Goal: Answer question/provide support: Share knowledge or assist other users

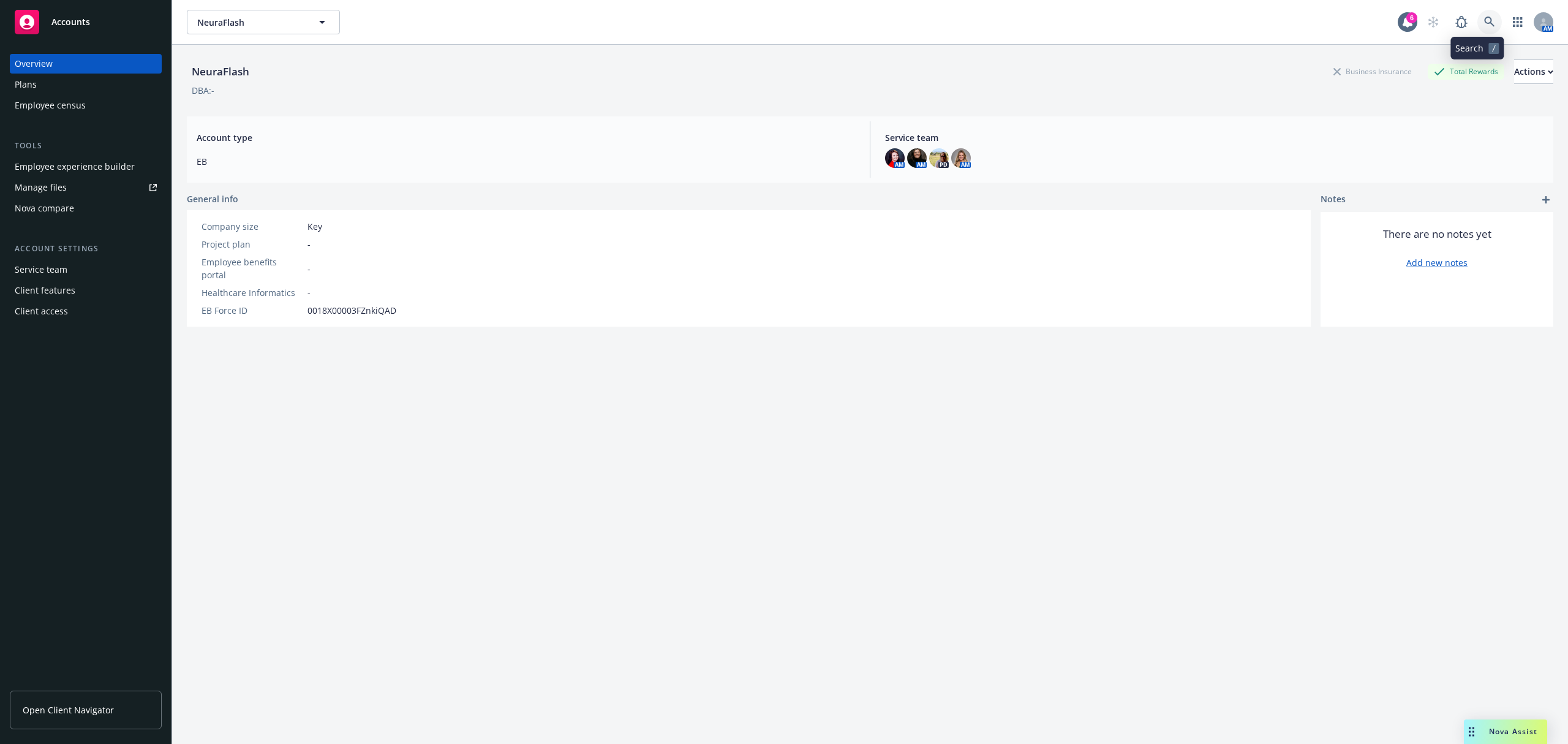
click at [1477, 13] on link at bounding box center [1489, 22] width 25 height 25
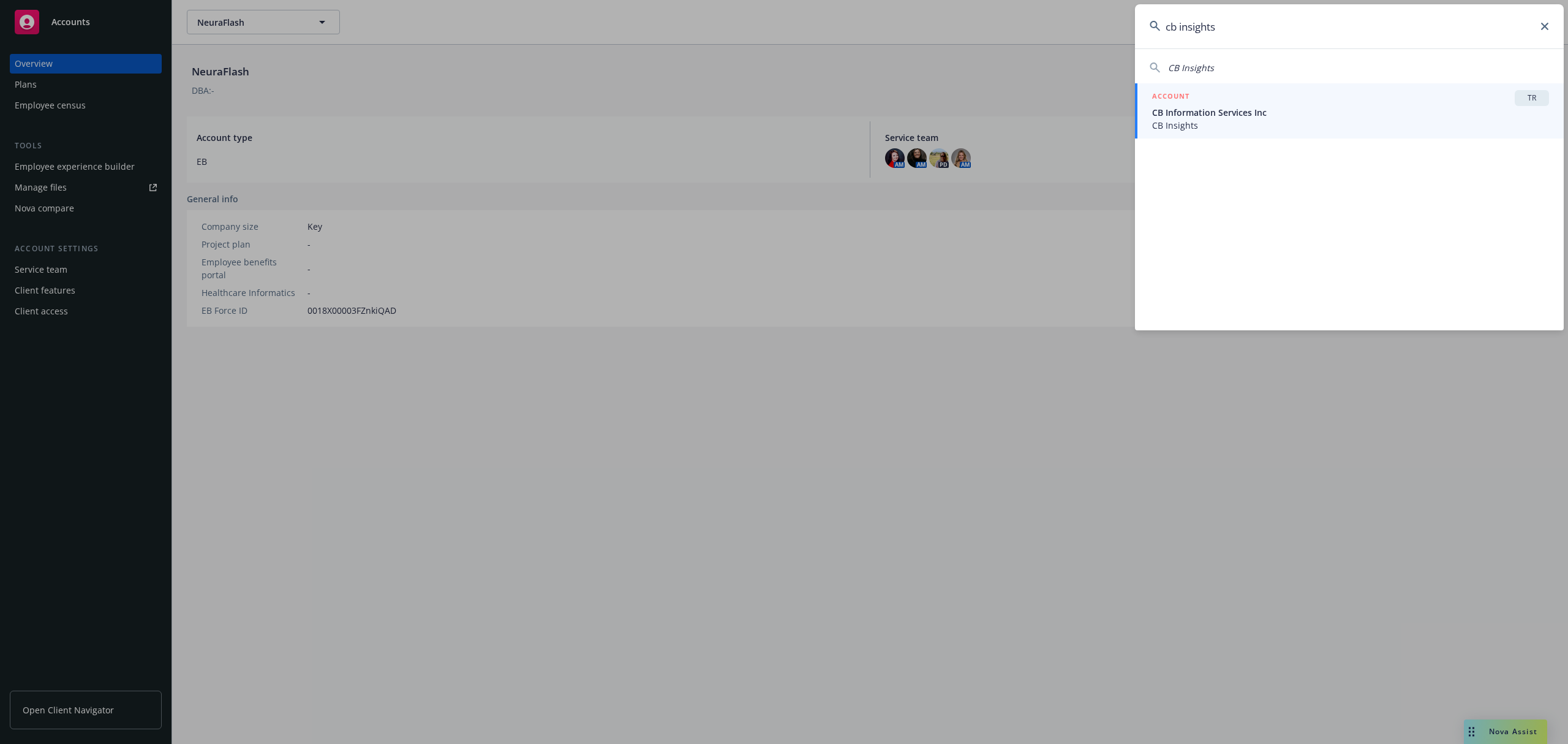
type input "cb insights"
click at [1336, 109] on span "CB Information Services Inc" at bounding box center [1350, 112] width 397 height 13
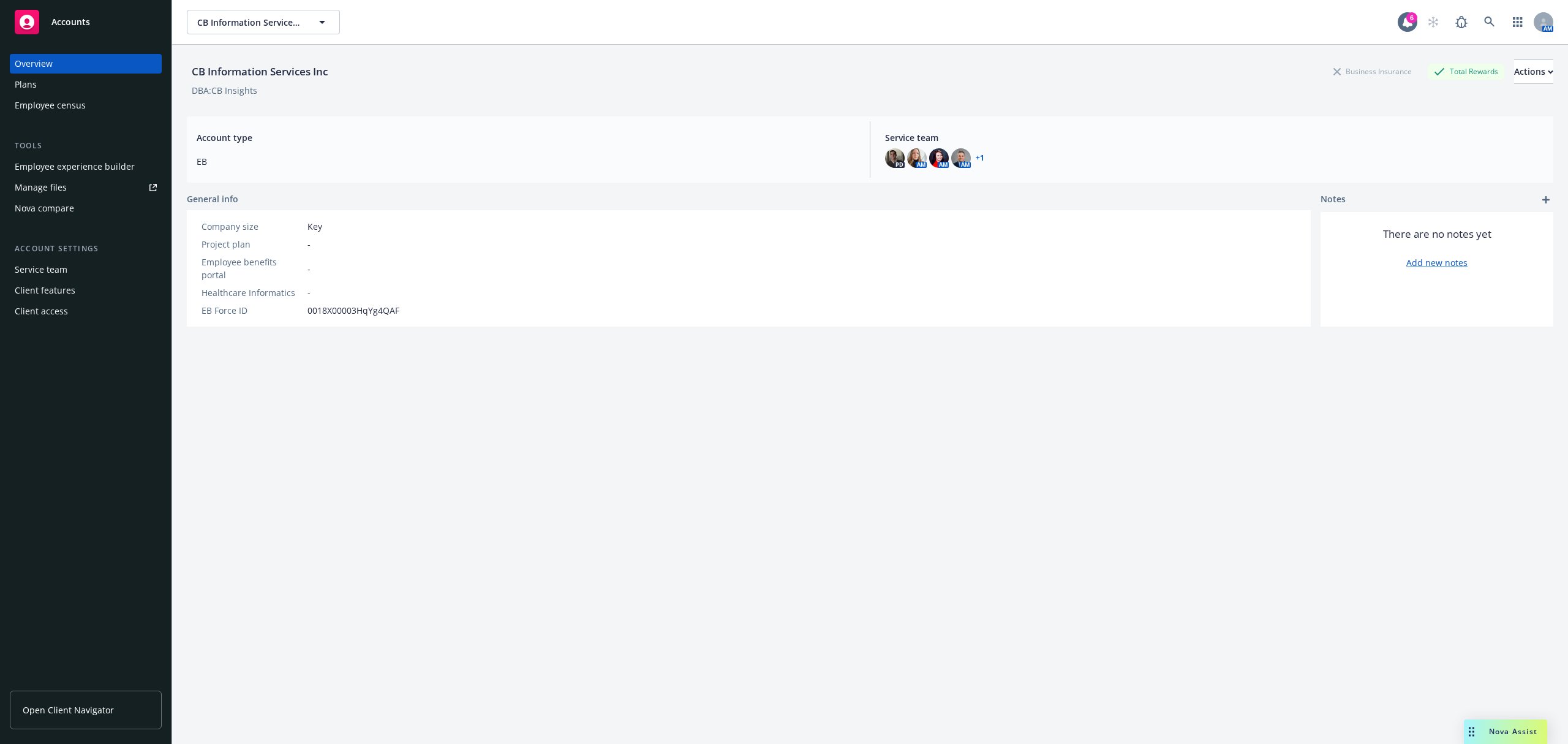
click at [88, 160] on div "Employee experience builder" at bounding box center [74, 166] width 120 height 20
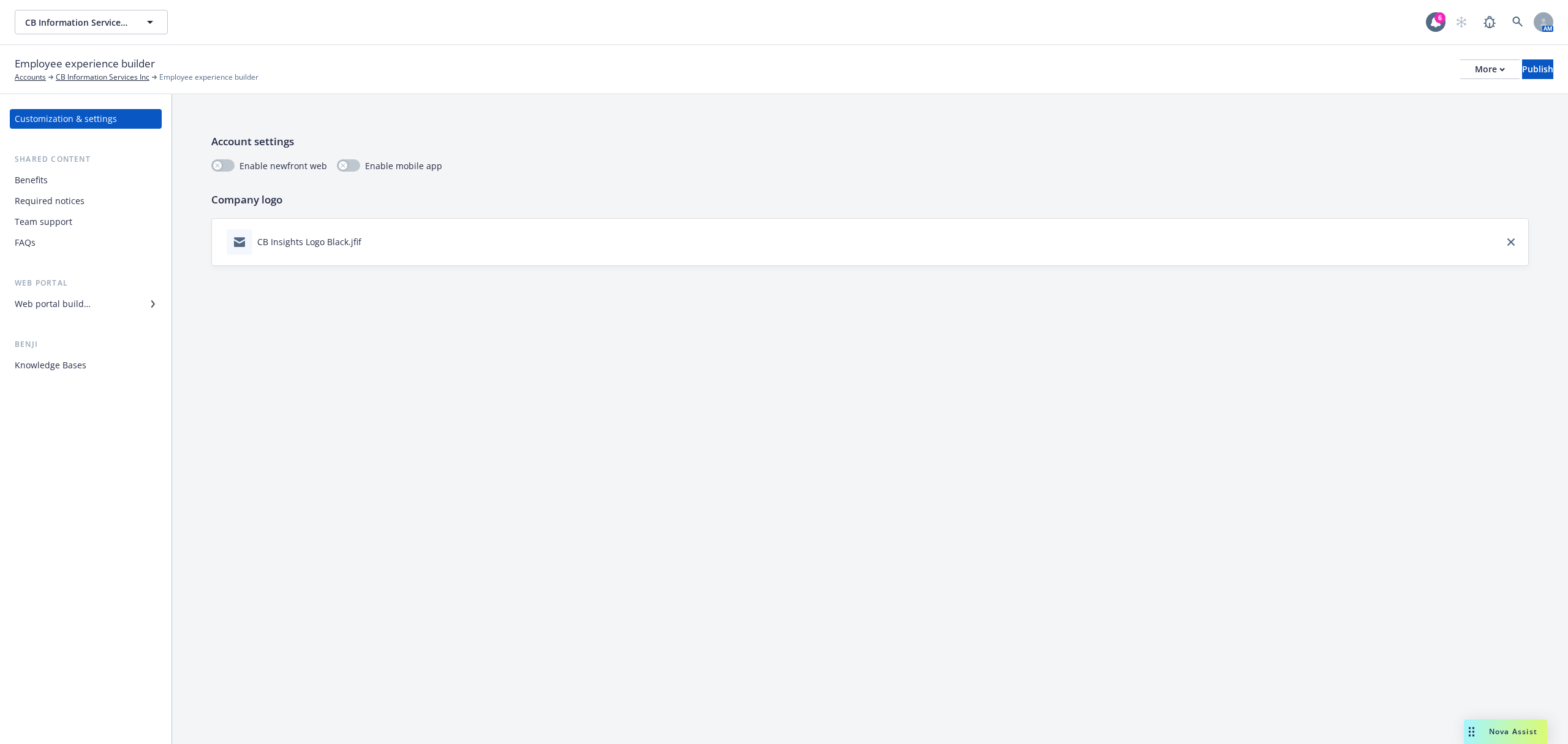
click at [50, 301] on div "Web portal builder" at bounding box center [52, 303] width 76 height 20
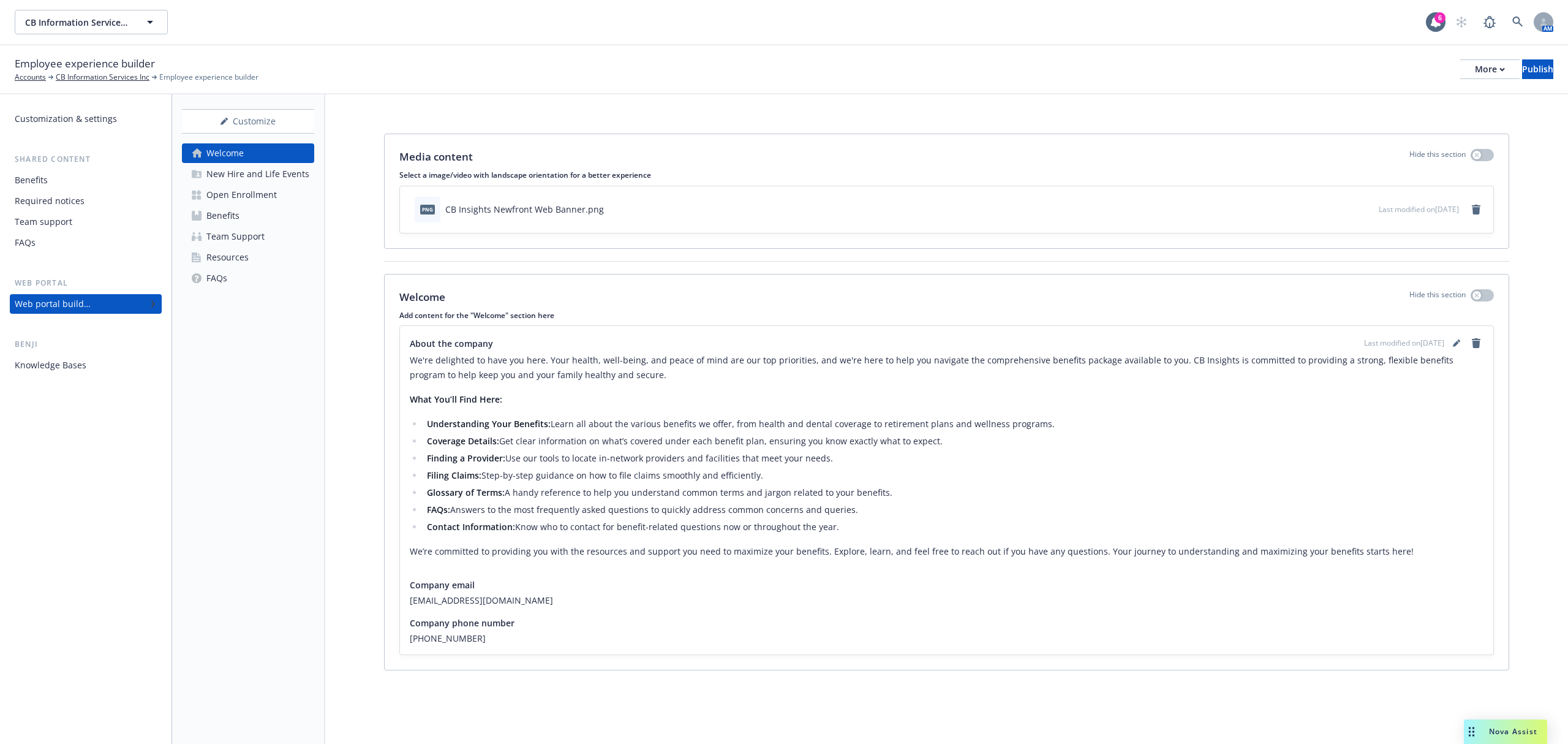
click at [238, 214] on div "Benefits" at bounding box center [222, 215] width 33 height 20
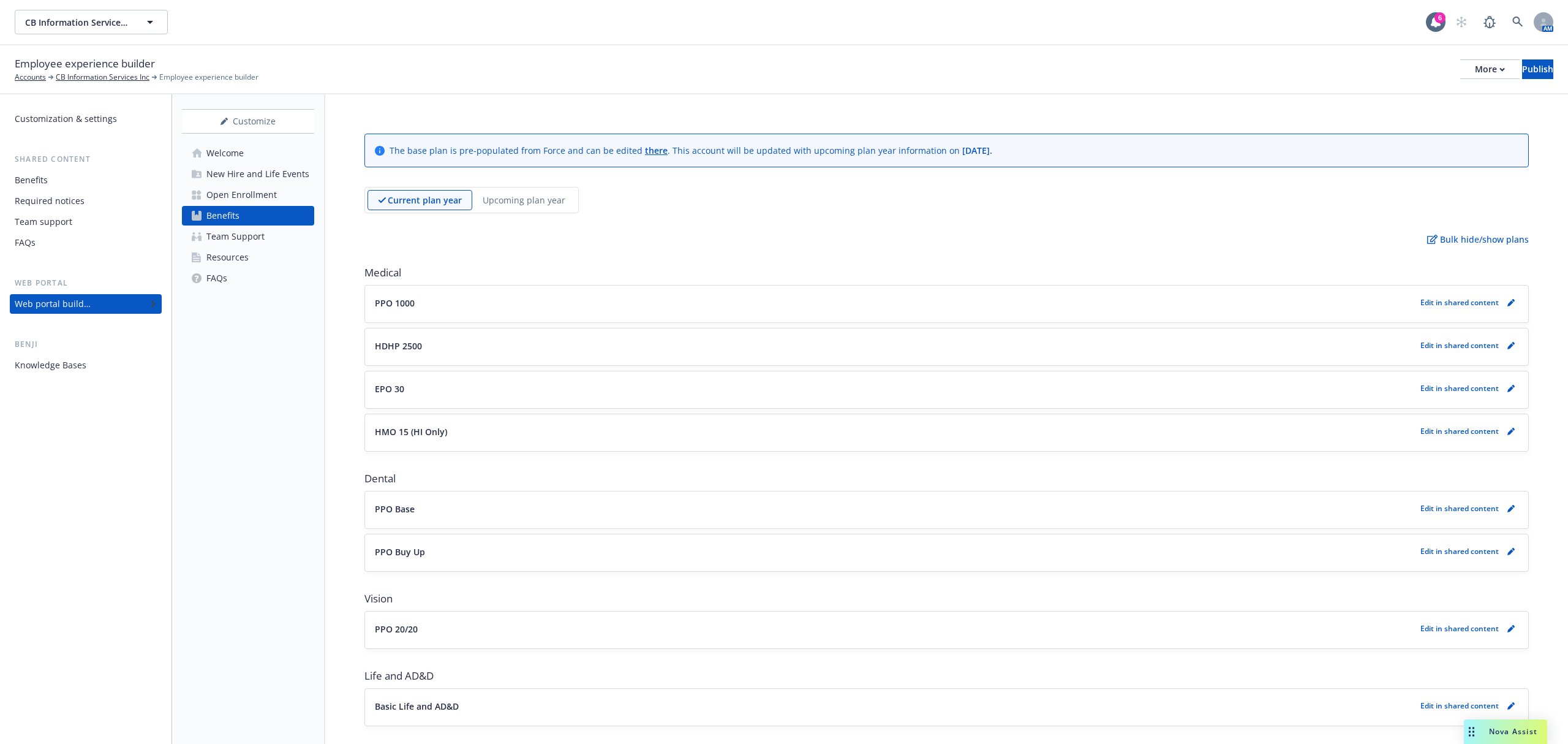
click at [524, 193] on p "Upcoming plan year" at bounding box center [523, 200] width 82 height 13
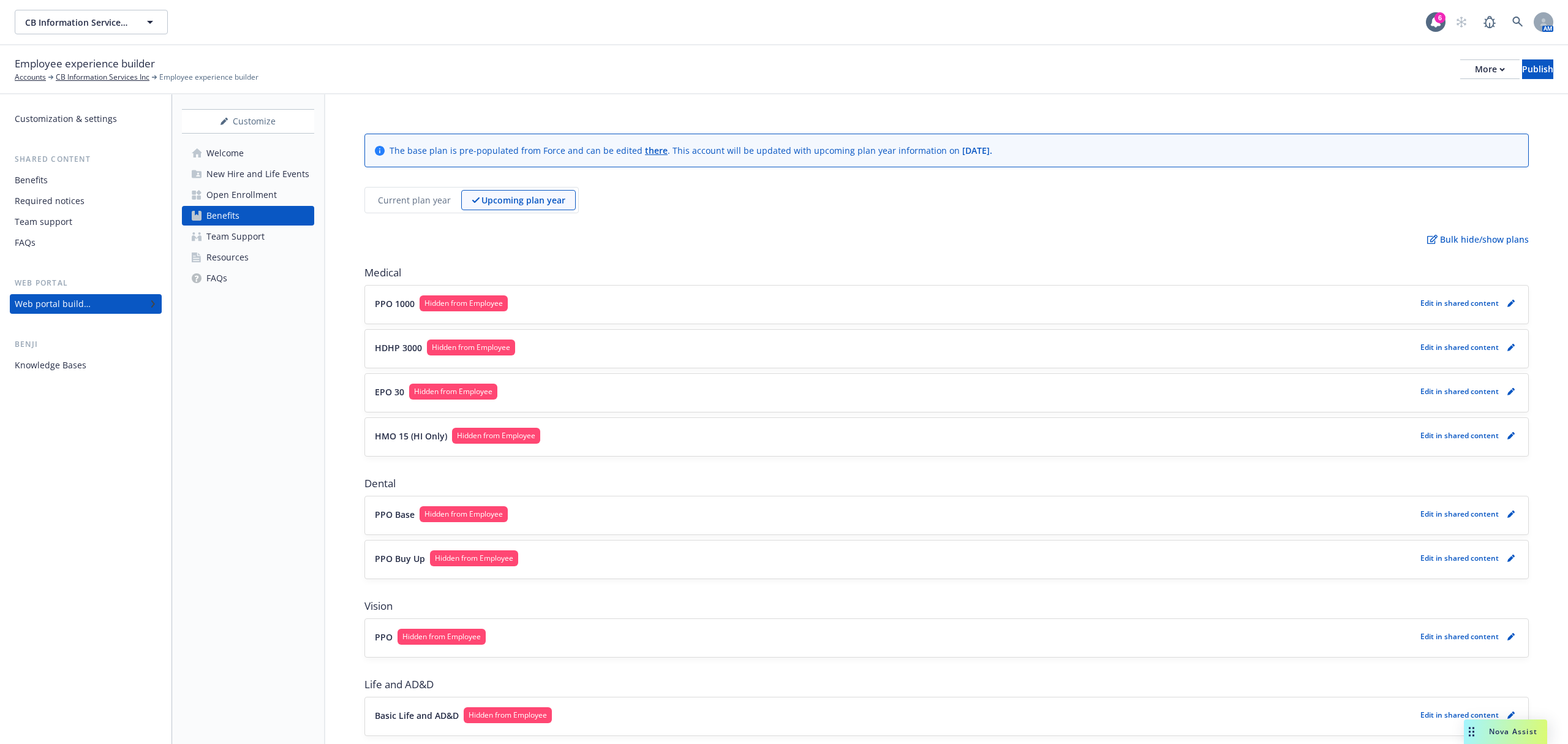
click at [429, 193] on div "Current plan year" at bounding box center [414, 200] width 94 height 20
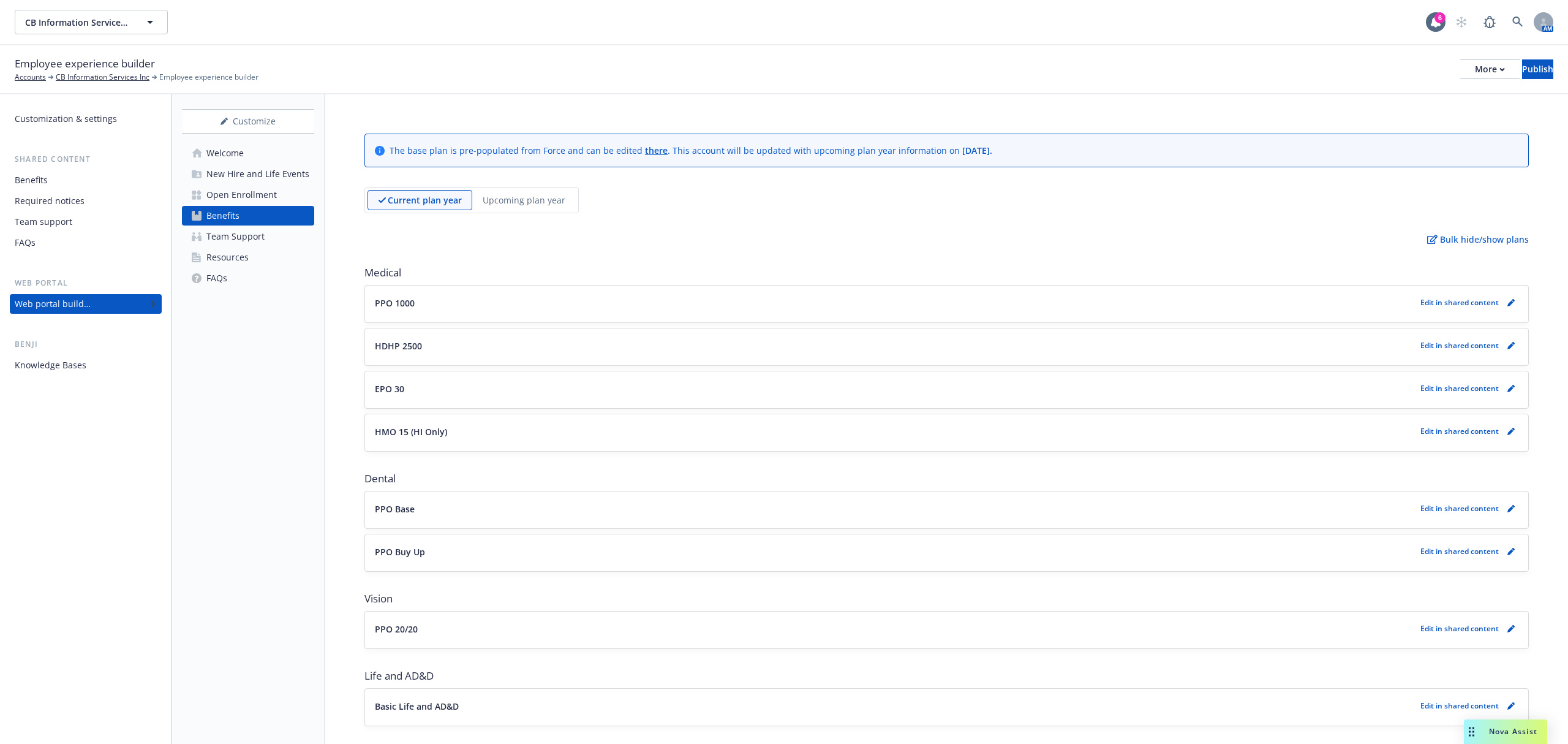
click at [512, 198] on p "Upcoming plan year" at bounding box center [523, 200] width 82 height 13
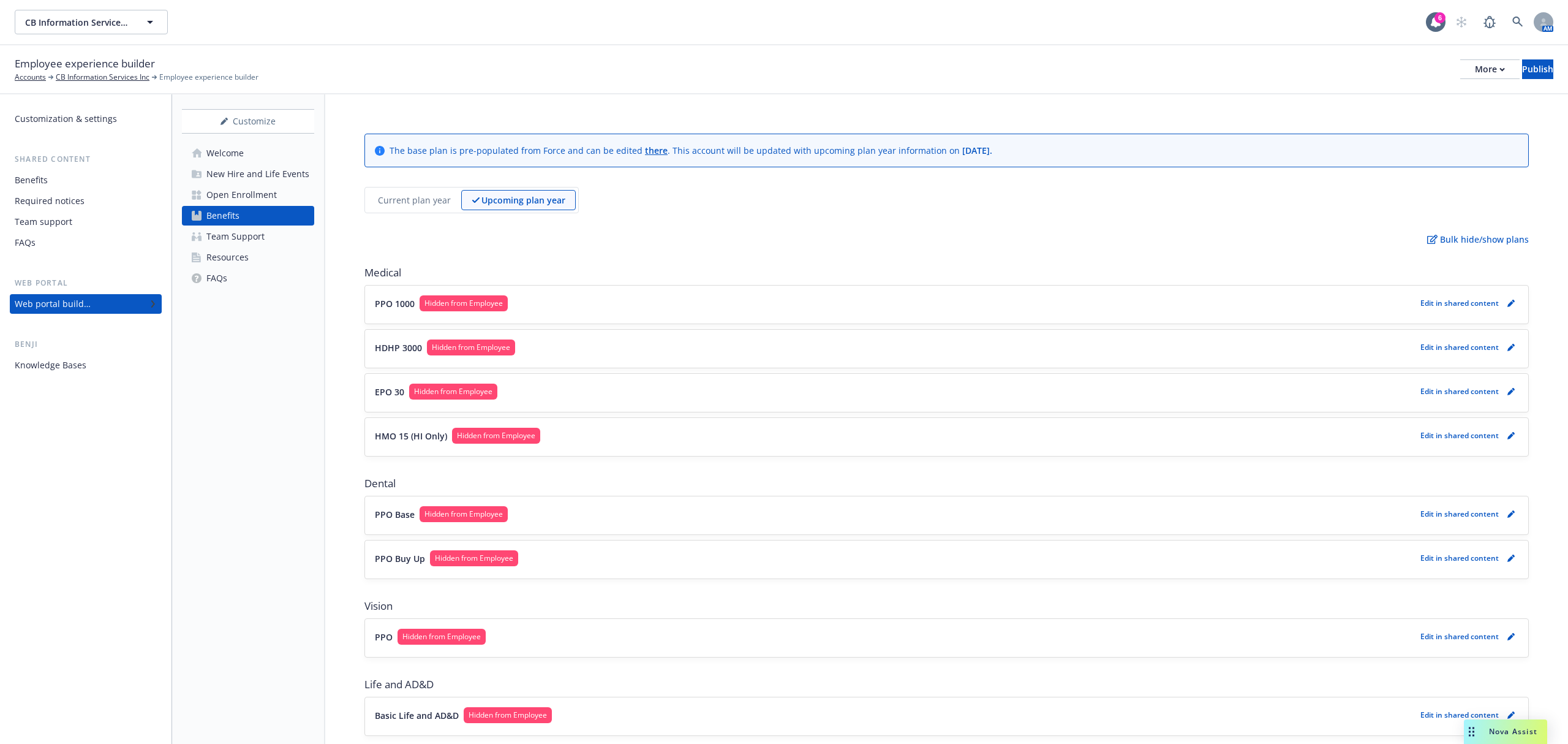
click at [429, 198] on p "Current plan year" at bounding box center [414, 200] width 73 height 13
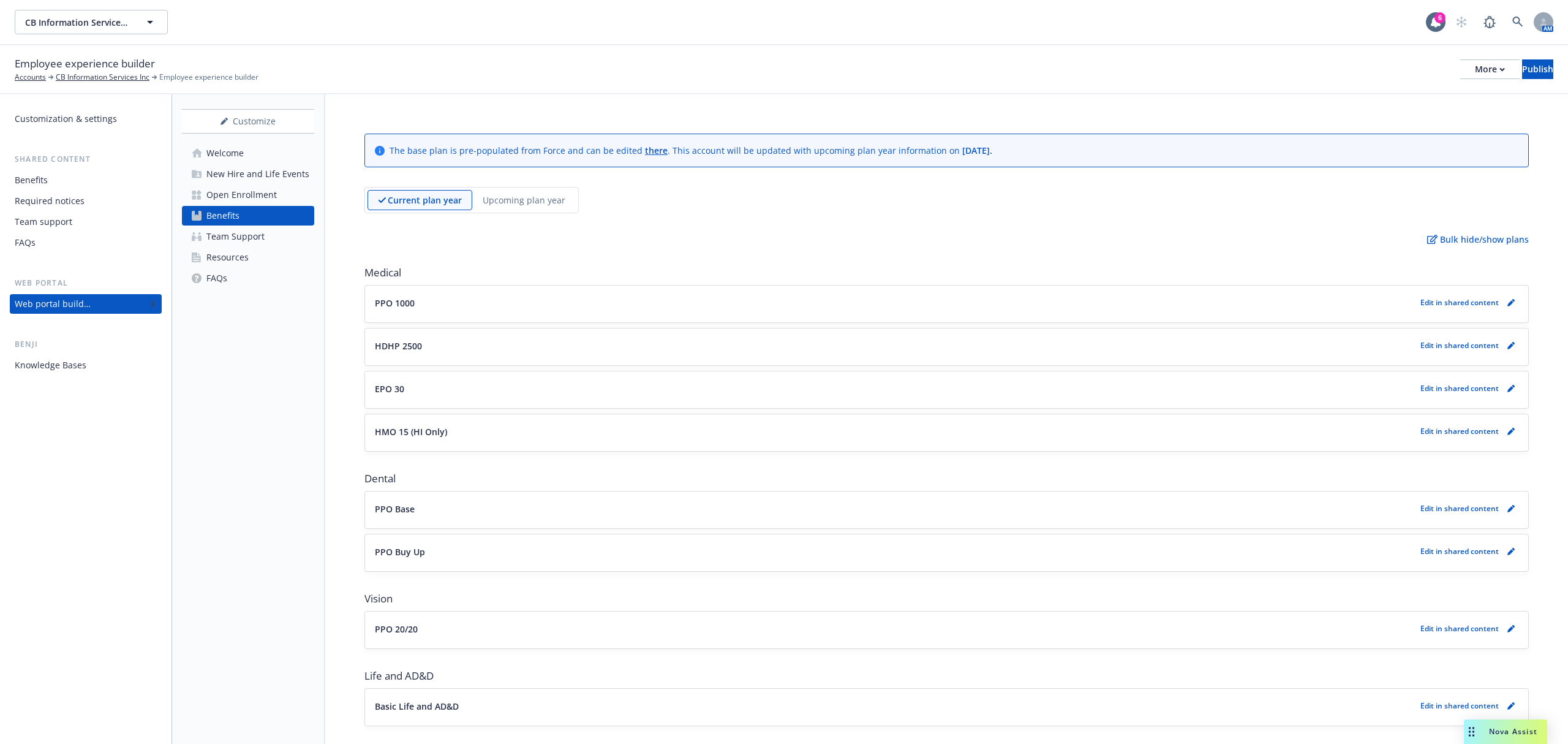
click at [515, 204] on p "Upcoming plan year" at bounding box center [523, 200] width 82 height 13
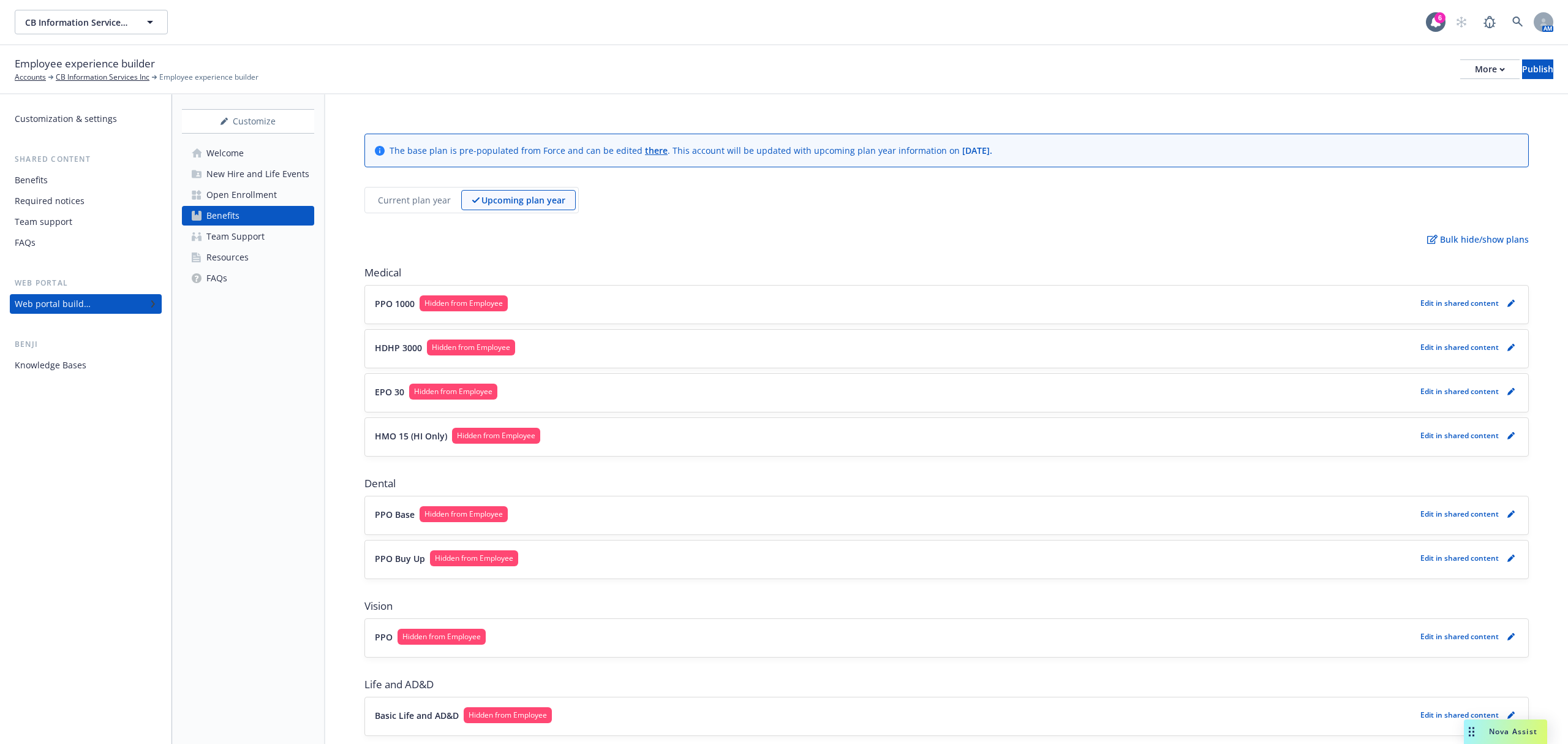
click at [405, 189] on div "Current plan year Upcoming plan year" at bounding box center [472, 200] width 214 height 26
click at [402, 196] on p "Current plan year" at bounding box center [414, 200] width 73 height 13
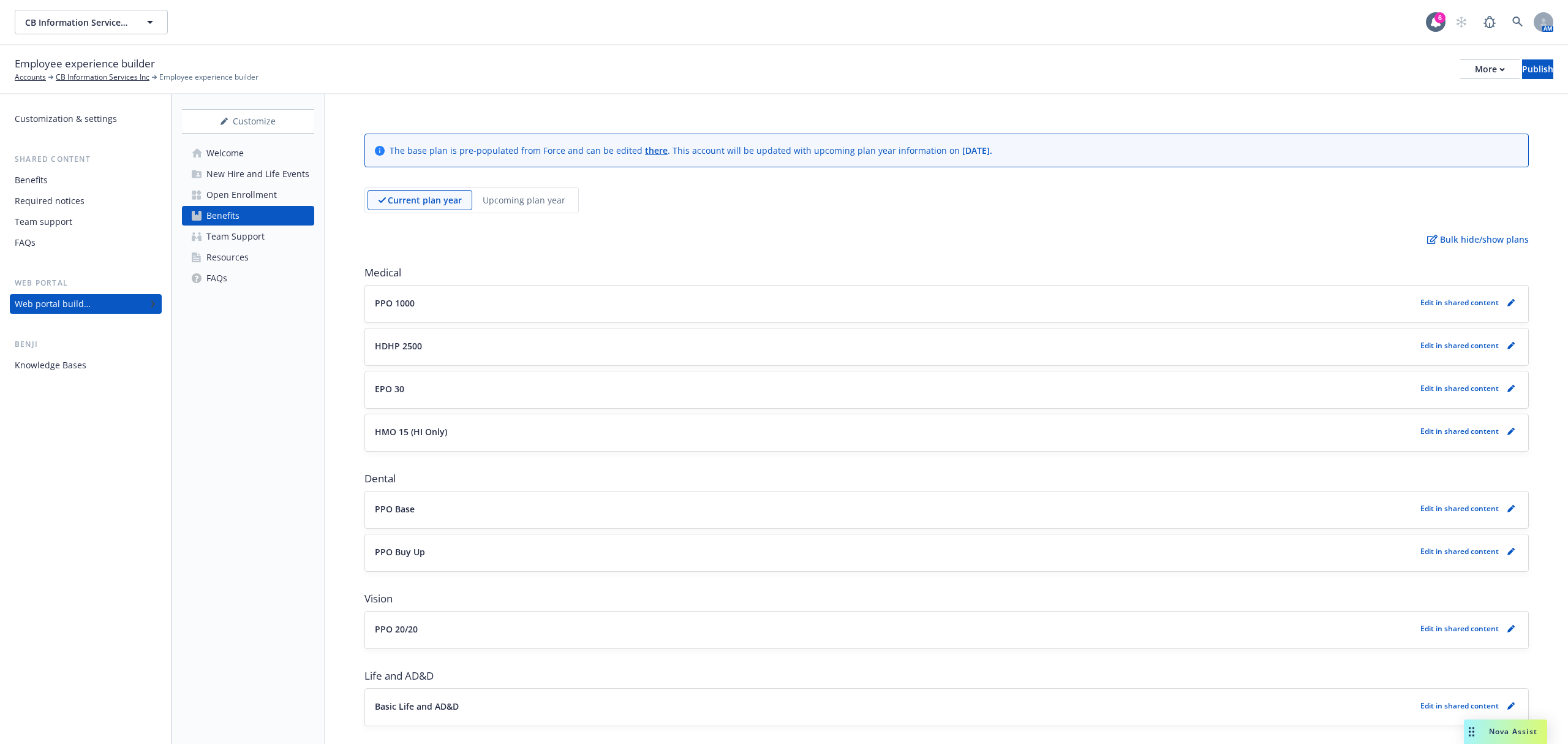
click at [241, 187] on div "Open Enrollment" at bounding box center [241, 195] width 71 height 20
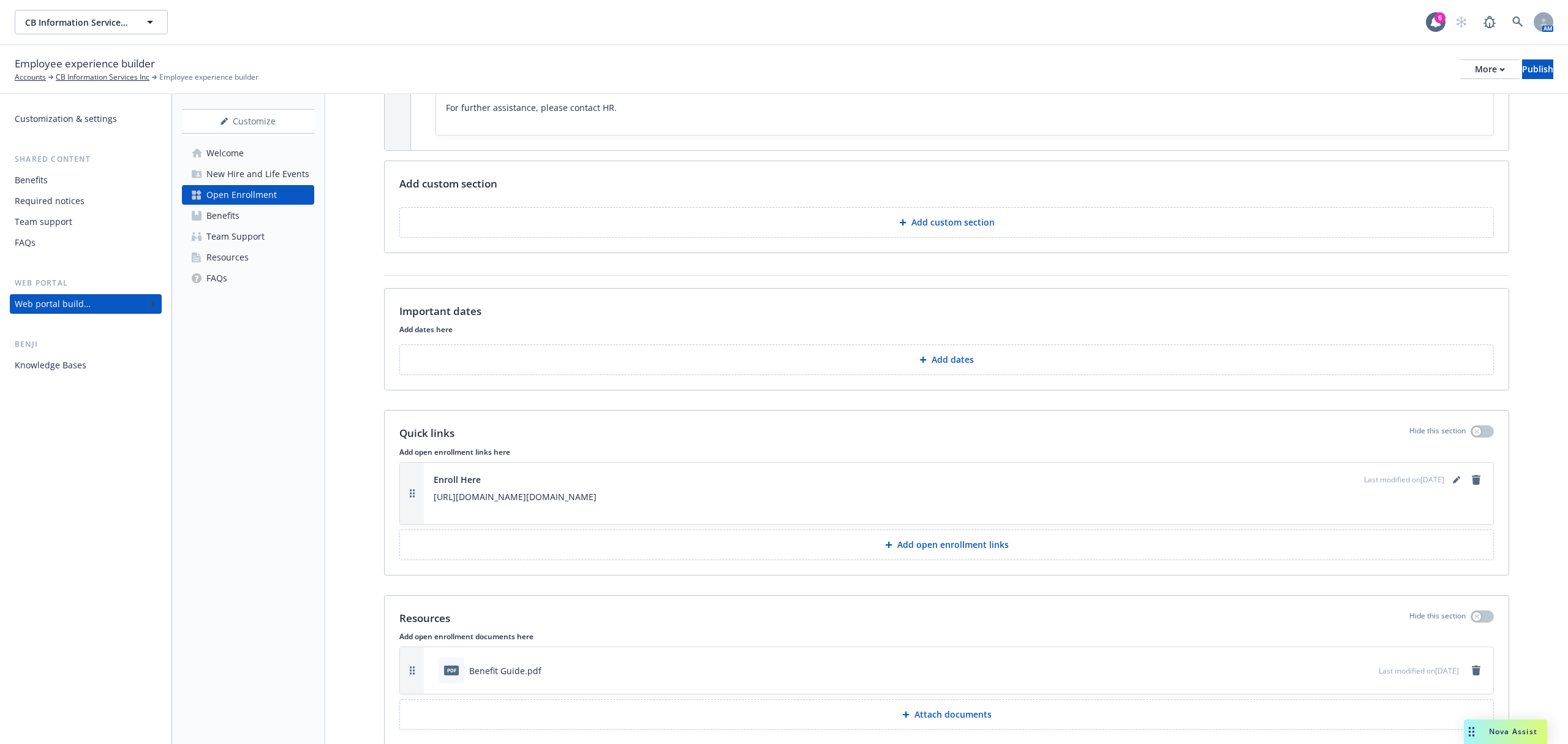
scroll to position [1657, 0]
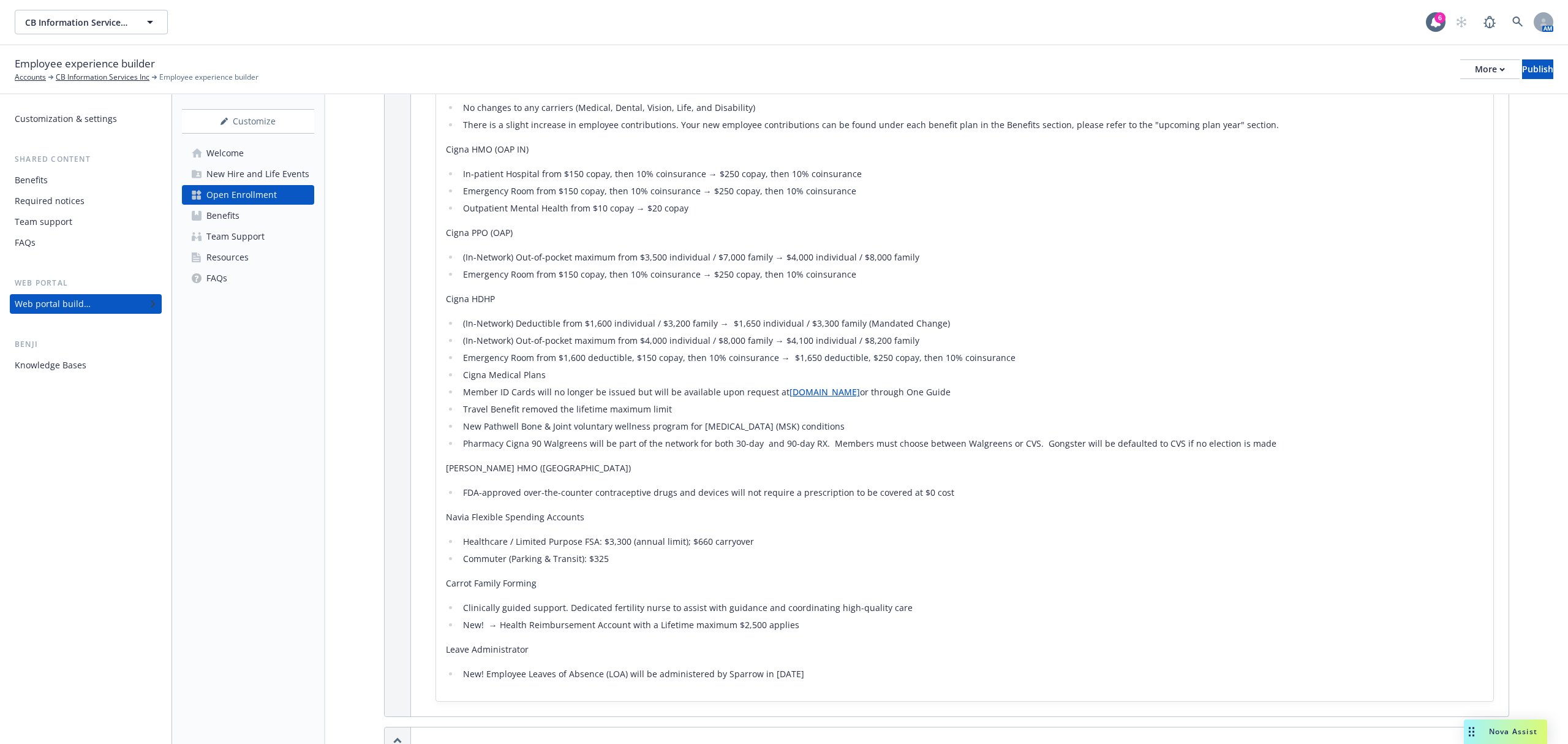
scroll to position [513, 0]
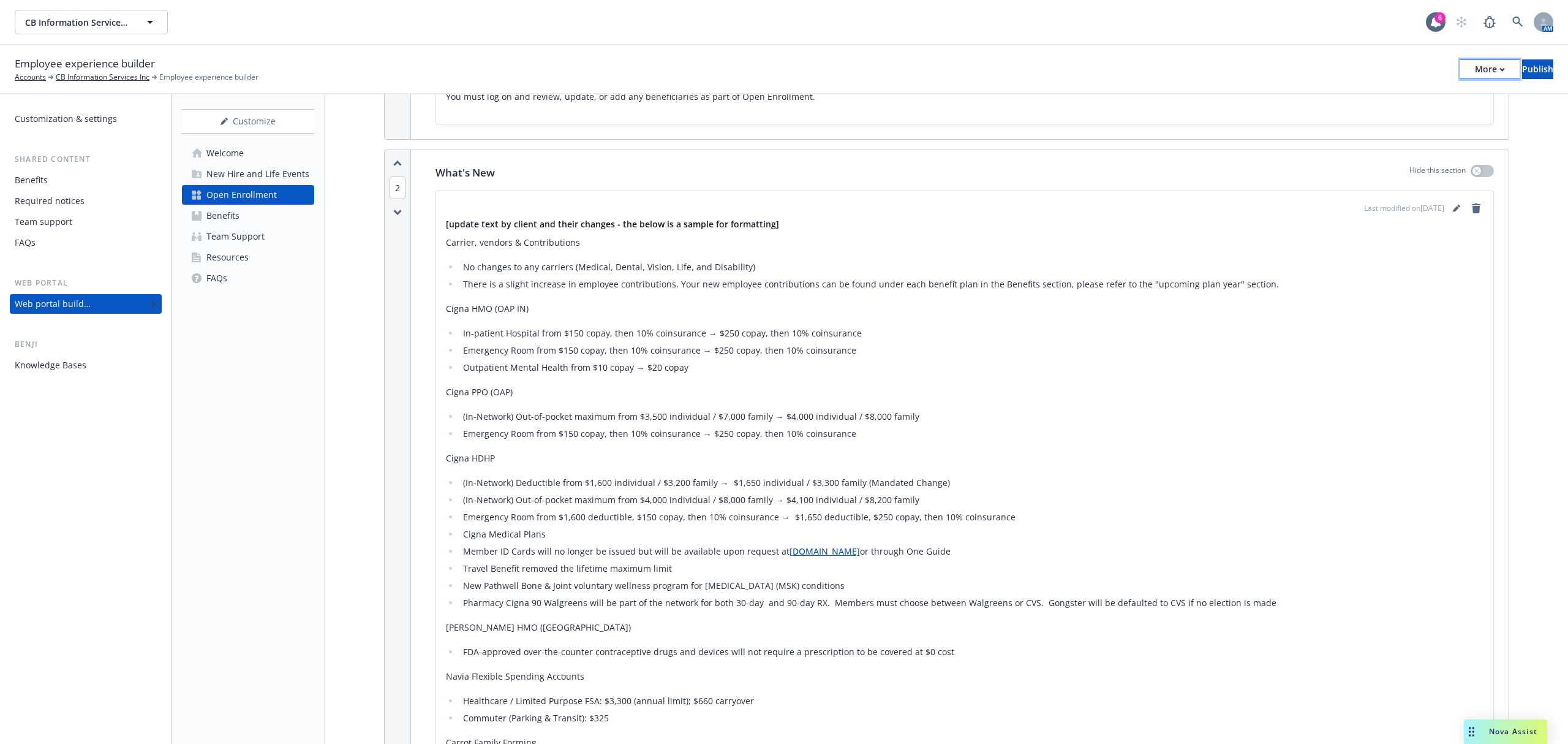
click at [1475, 69] on div "More" at bounding box center [1489, 69] width 30 height 18
click at [1403, 116] on link "Copy portal link" at bounding box center [1388, 121] width 182 height 25
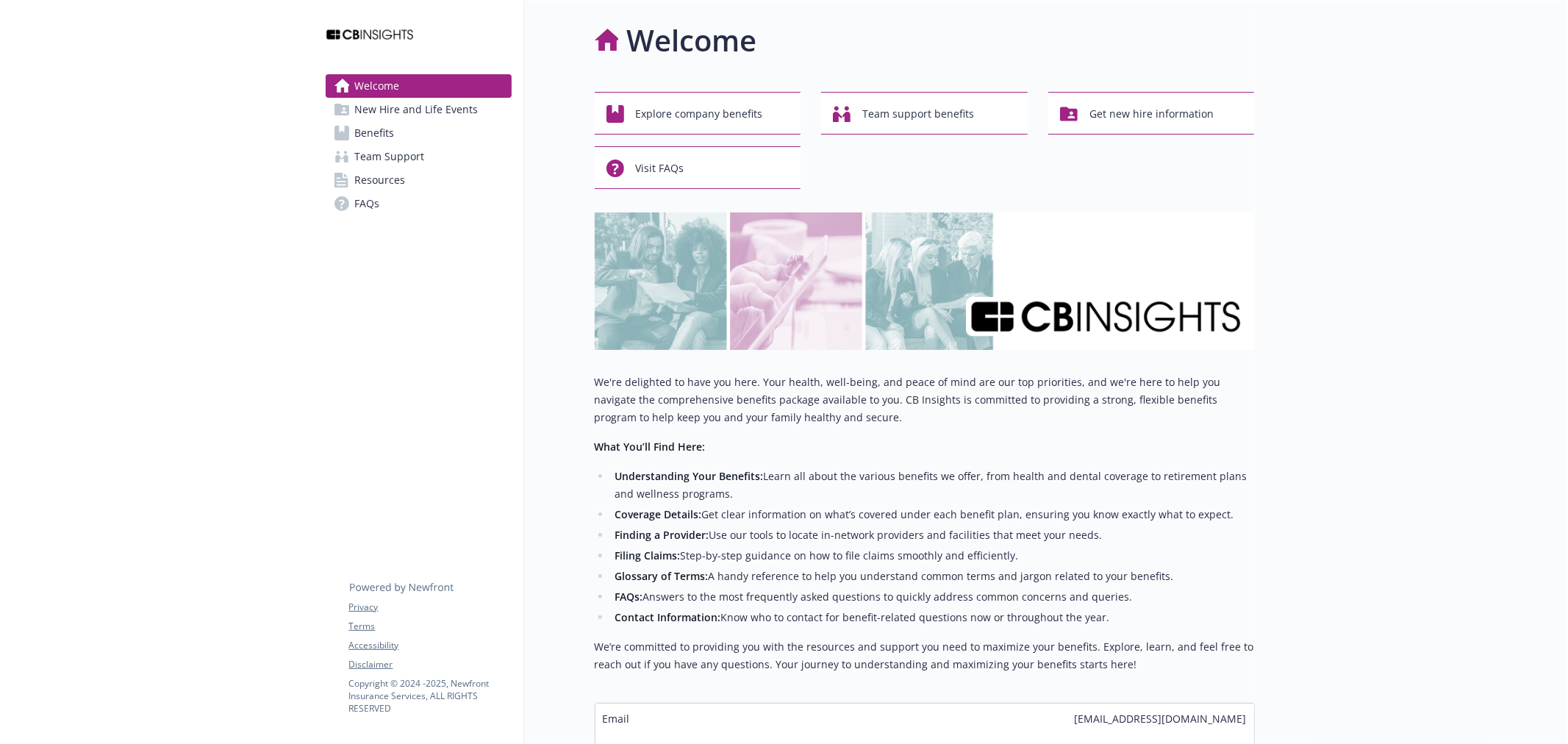
click at [324, 263] on div "Welcome New Hire and Life Events Benefits Team Support Resources FAQs Privacy T…" at bounding box center [419, 436] width 210 height 870
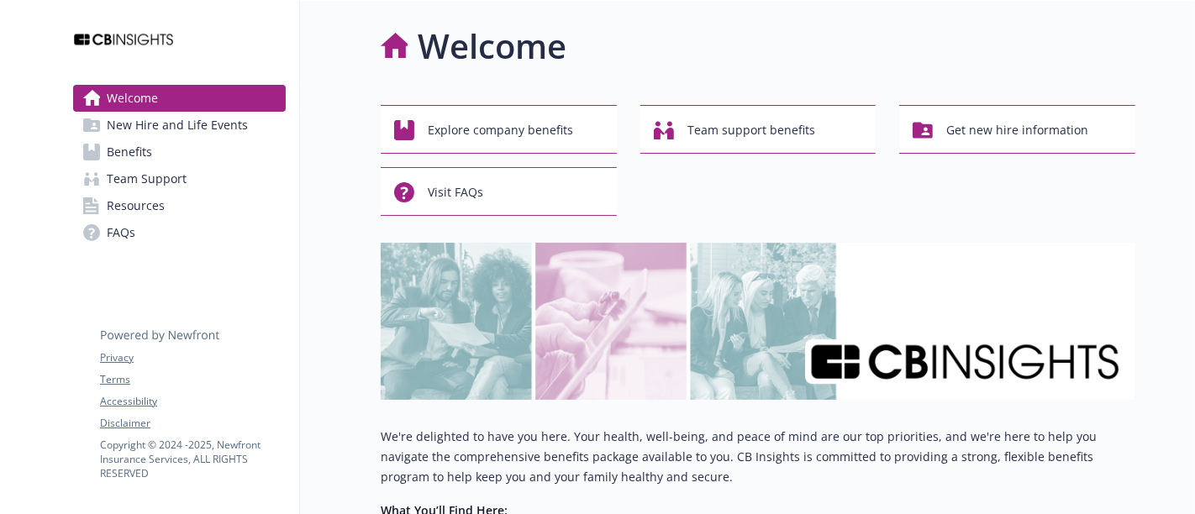
click at [195, 157] on link "Benefits" at bounding box center [179, 152] width 213 height 27
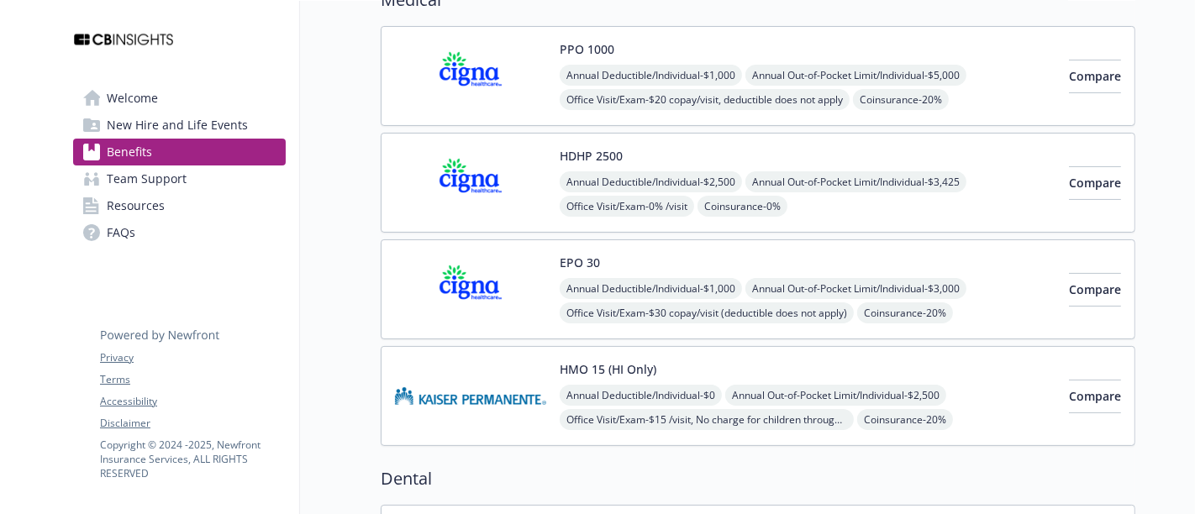
scroll to position [187, 0]
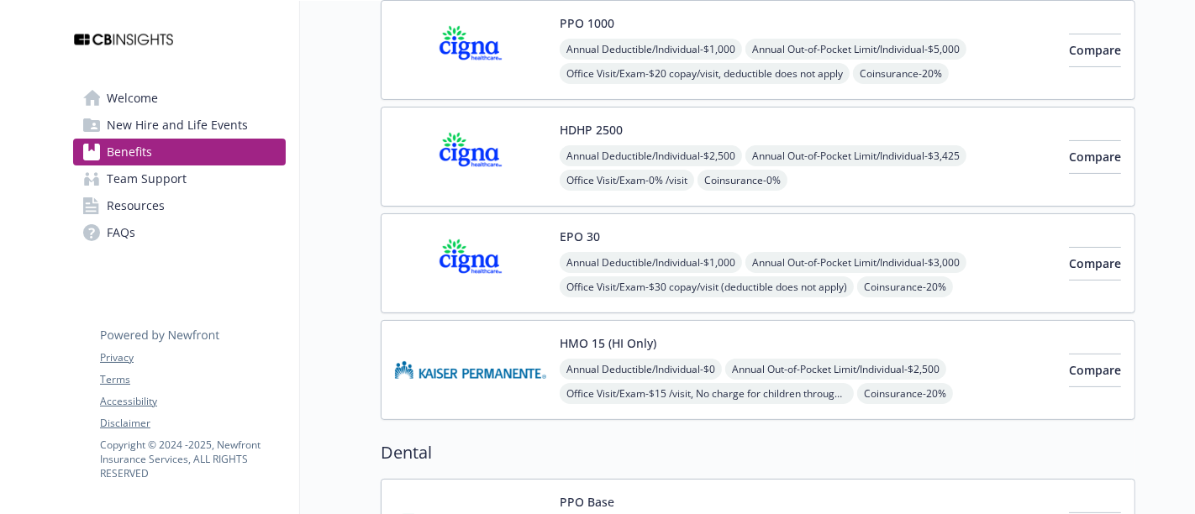
click at [463, 277] on img at bounding box center [470, 263] width 151 height 71
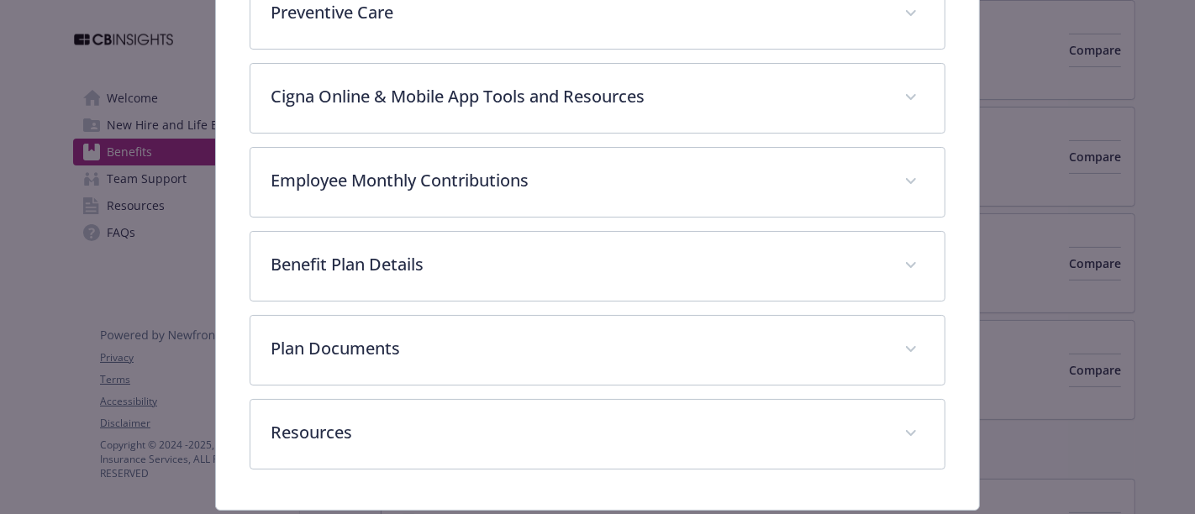
scroll to position [757, 0]
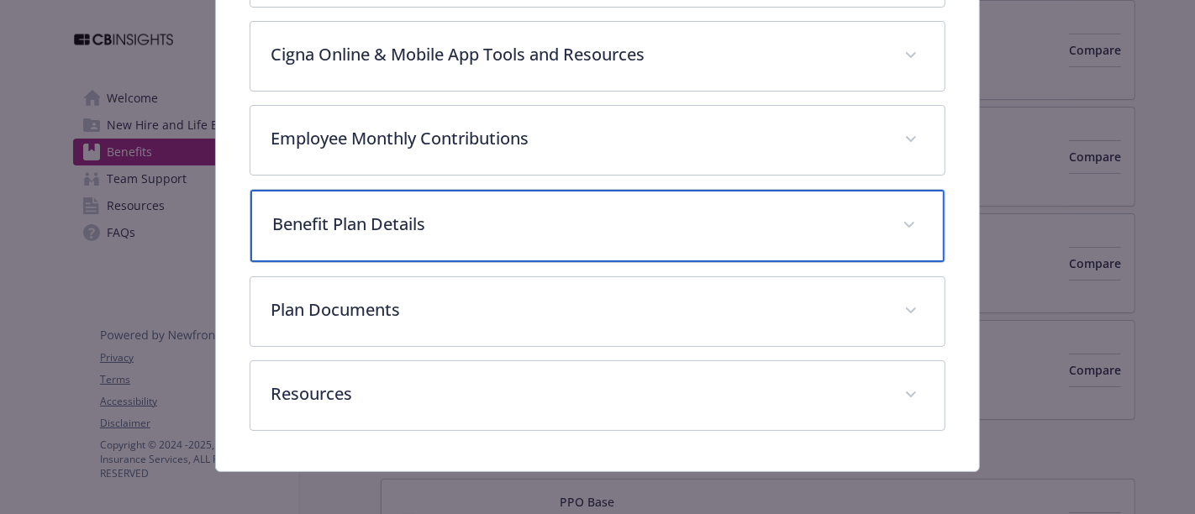
click at [371, 225] on p "Benefit Plan Details" at bounding box center [577, 224] width 610 height 25
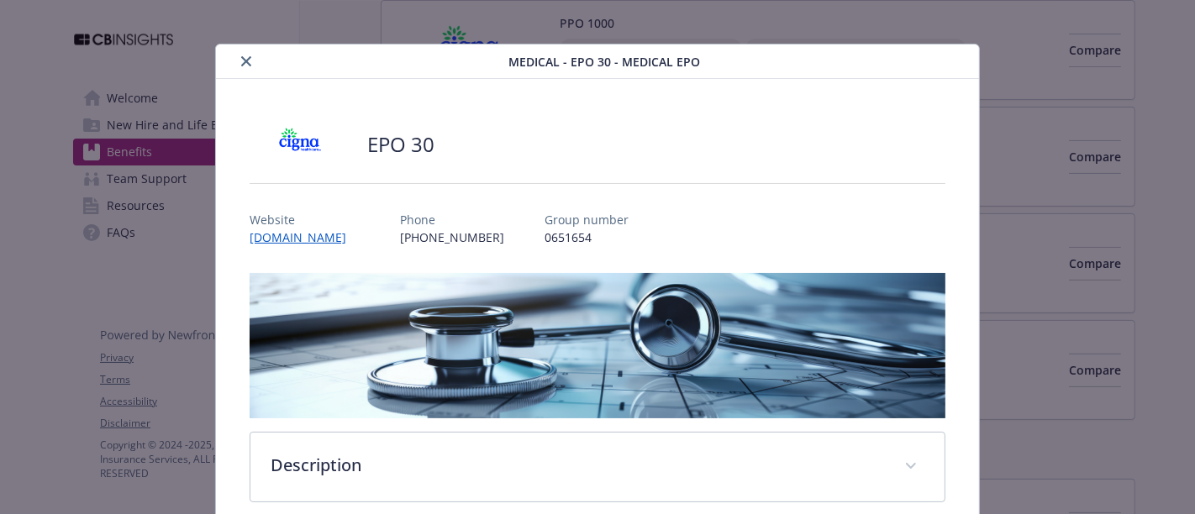
scroll to position [0, 0]
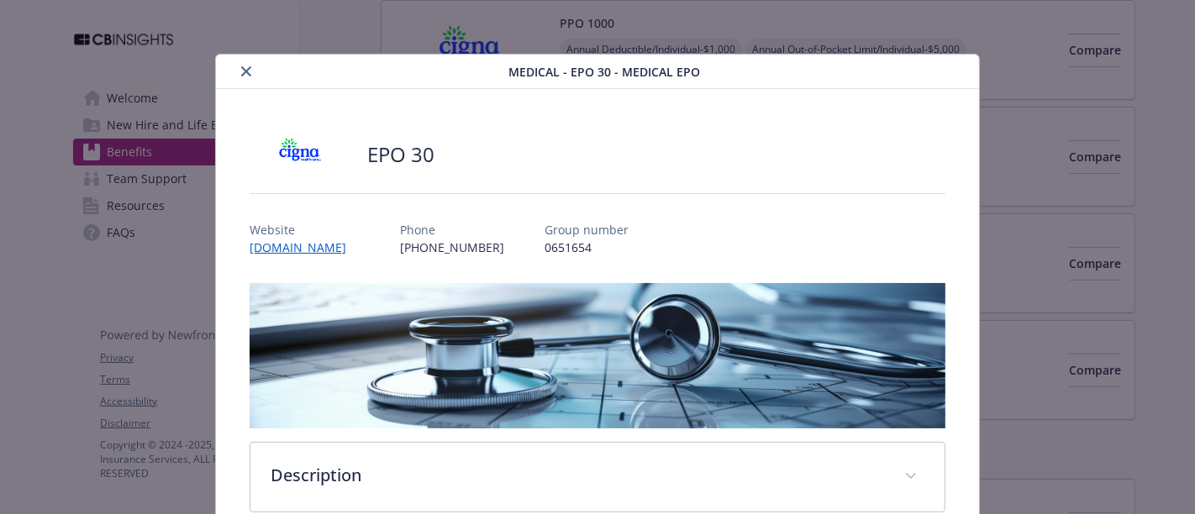
click at [242, 68] on icon "close" at bounding box center [246, 71] width 10 height 10
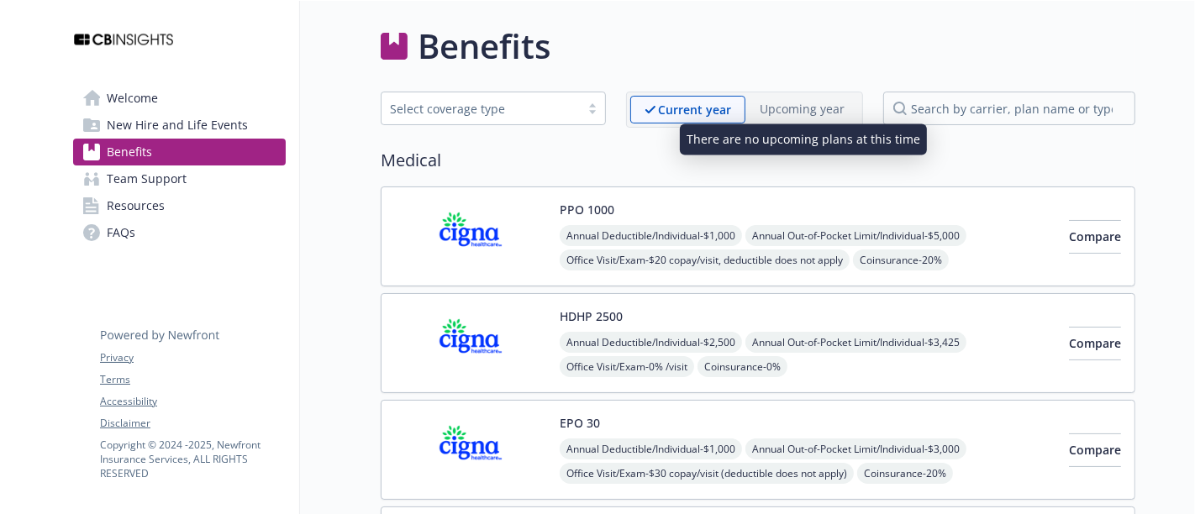
click at [822, 114] on p "Upcoming year" at bounding box center [801, 109] width 85 height 18
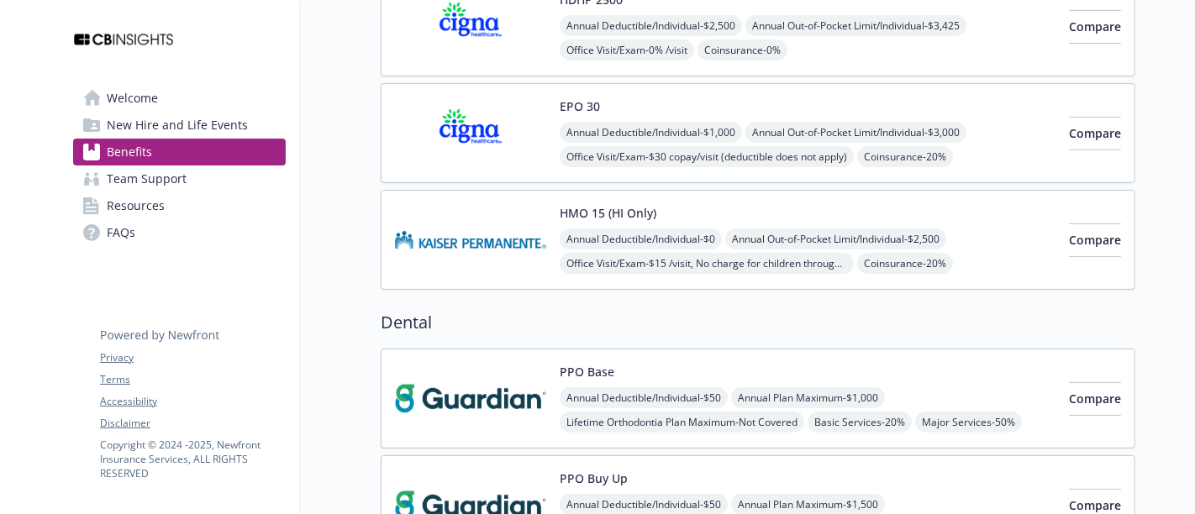
scroll to position [280, 0]
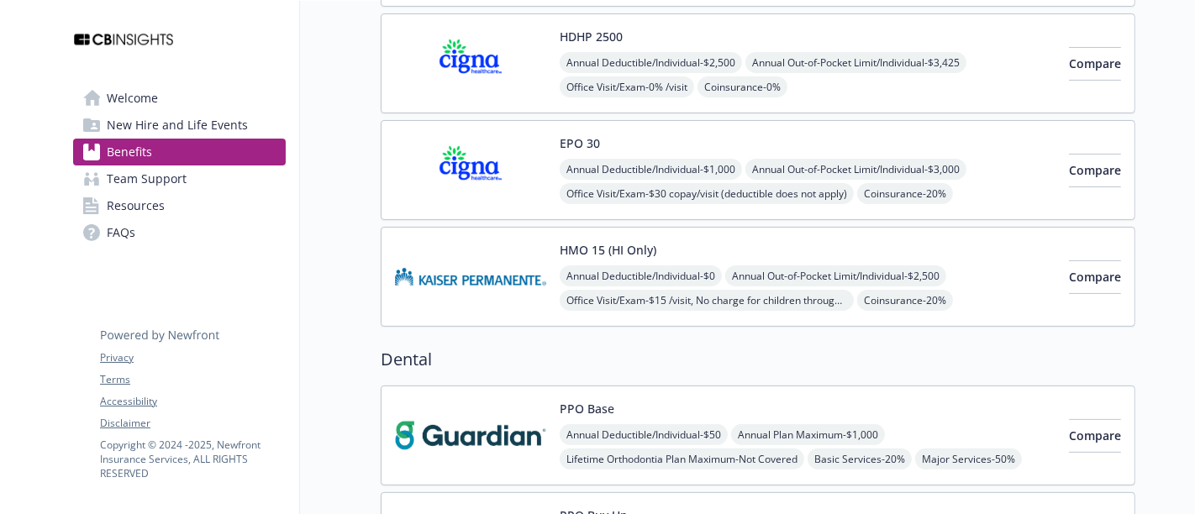
click at [494, 156] on img at bounding box center [470, 169] width 151 height 71
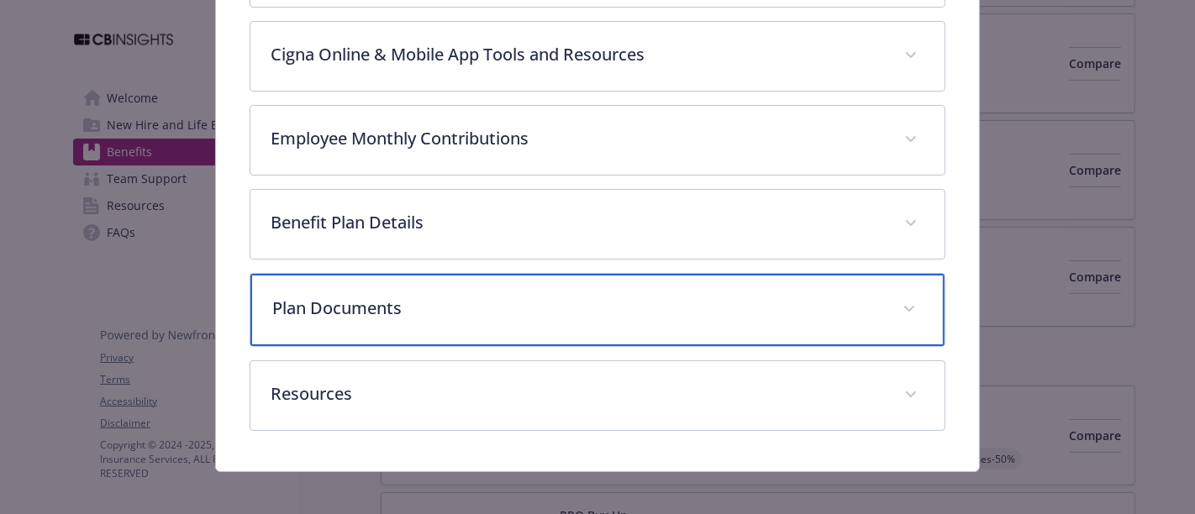
click at [420, 284] on div "Plan Documents" at bounding box center [597, 310] width 694 height 72
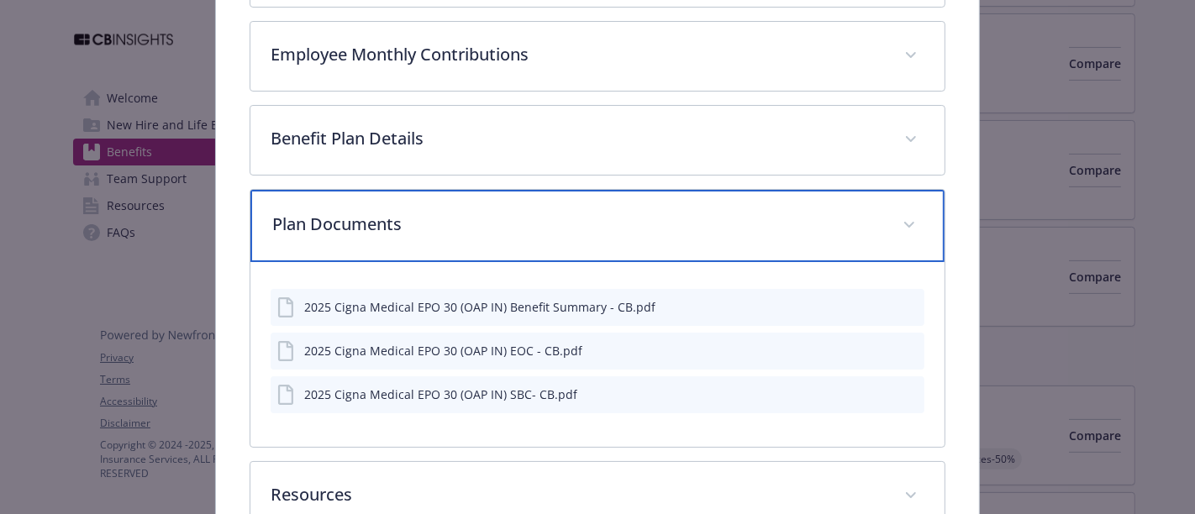
scroll to position [943, 0]
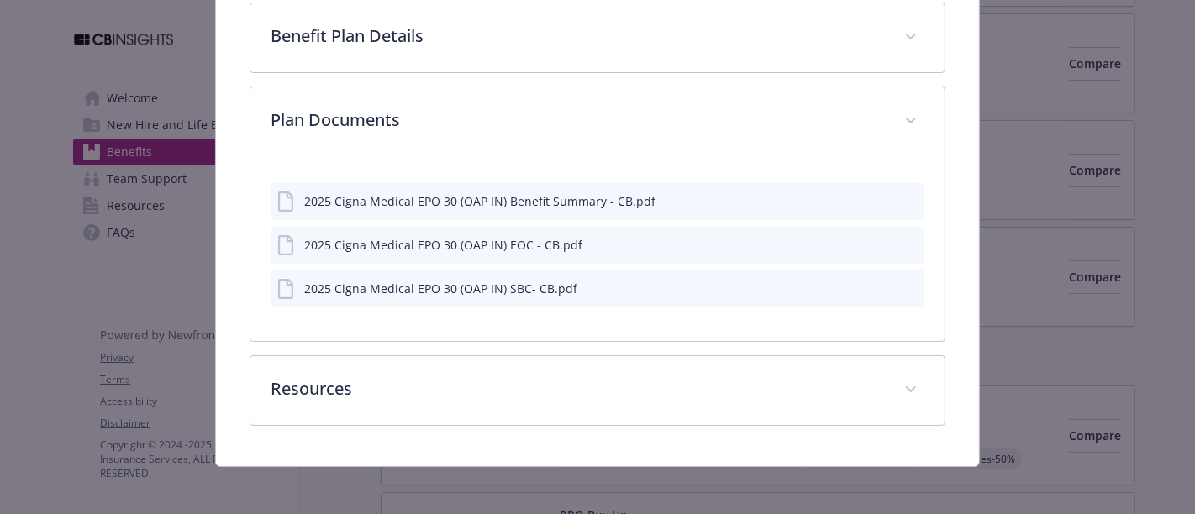
click at [901, 194] on icon "preview file" at bounding box center [908, 200] width 15 height 12
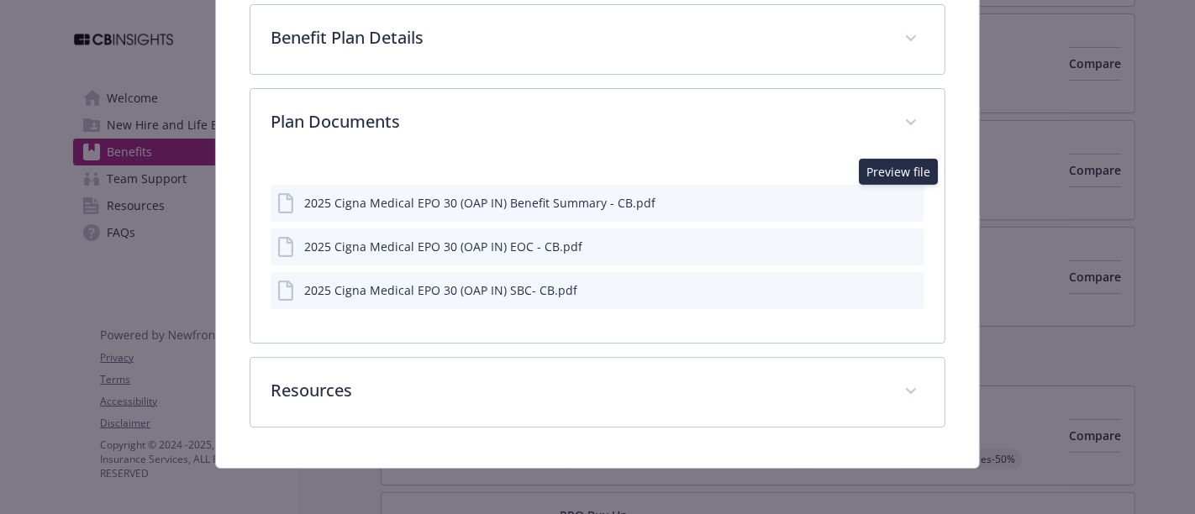
click at [874, 195] on icon "download file" at bounding box center [880, 201] width 13 height 13
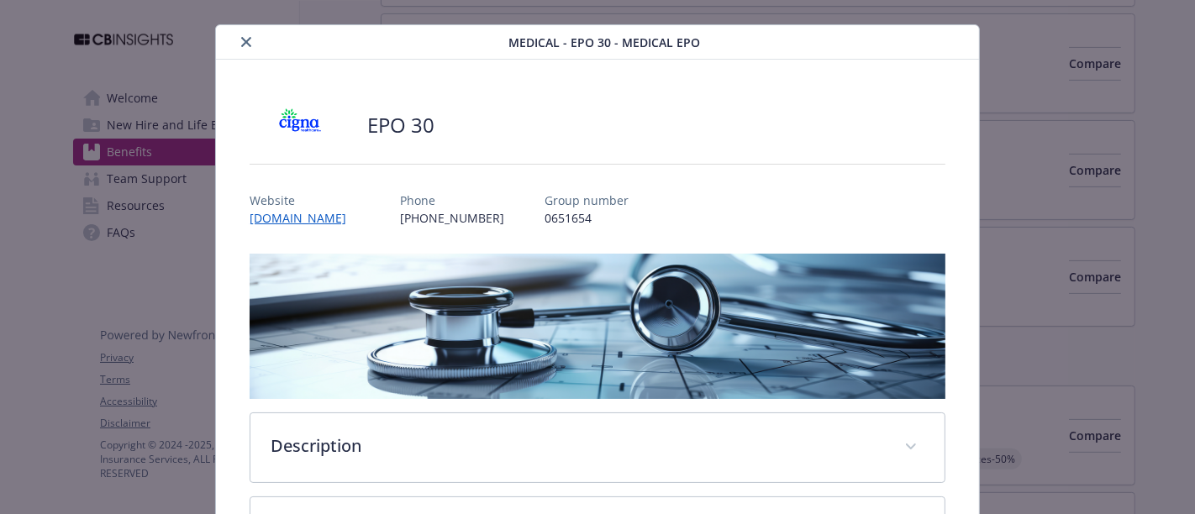
scroll to position [0, 0]
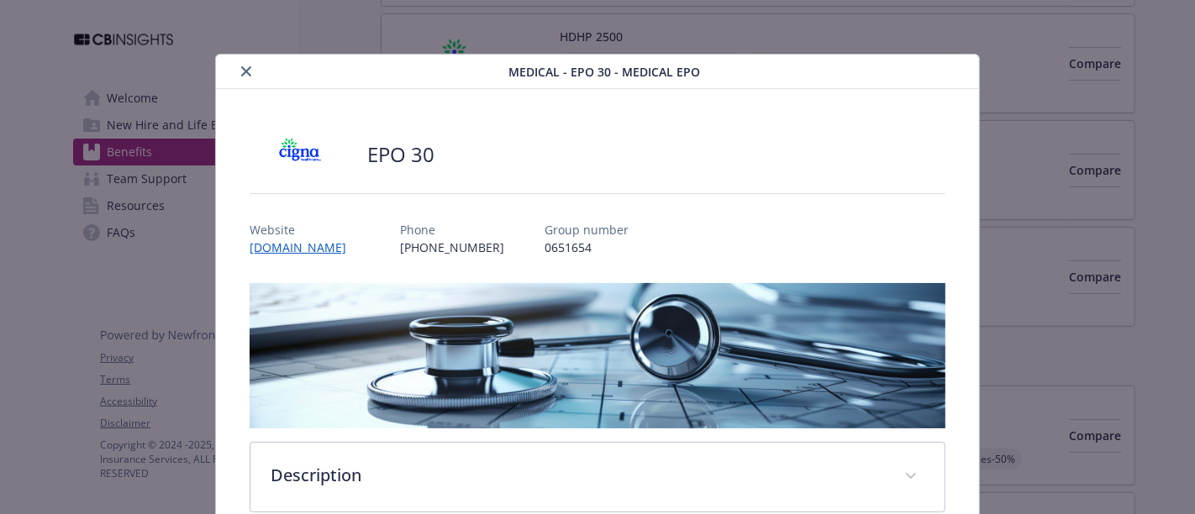
click at [242, 71] on icon "close" at bounding box center [246, 71] width 10 height 10
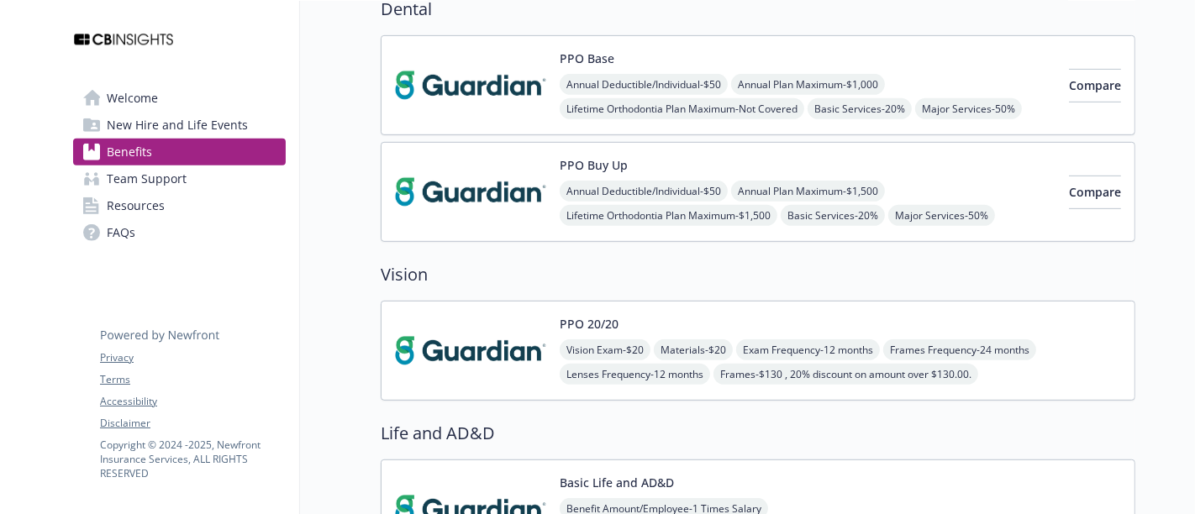
scroll to position [653, 0]
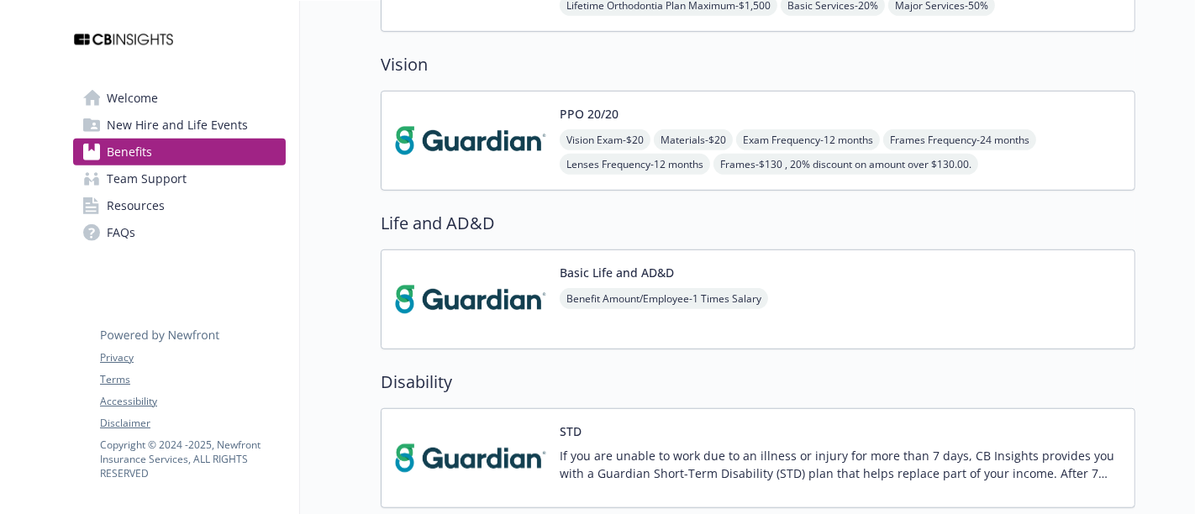
click at [452, 151] on img at bounding box center [470, 140] width 151 height 71
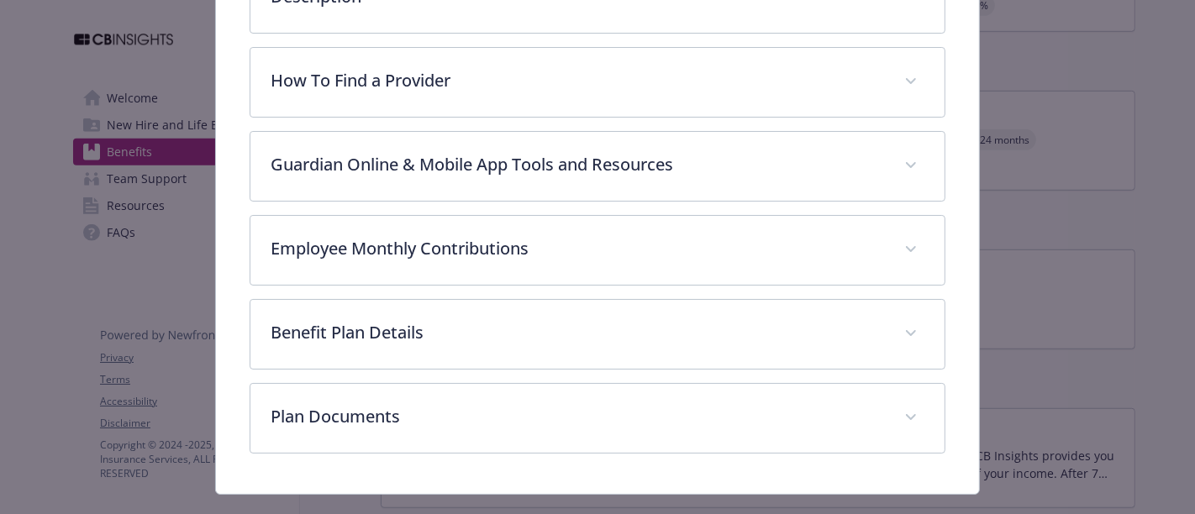
scroll to position [507, 0]
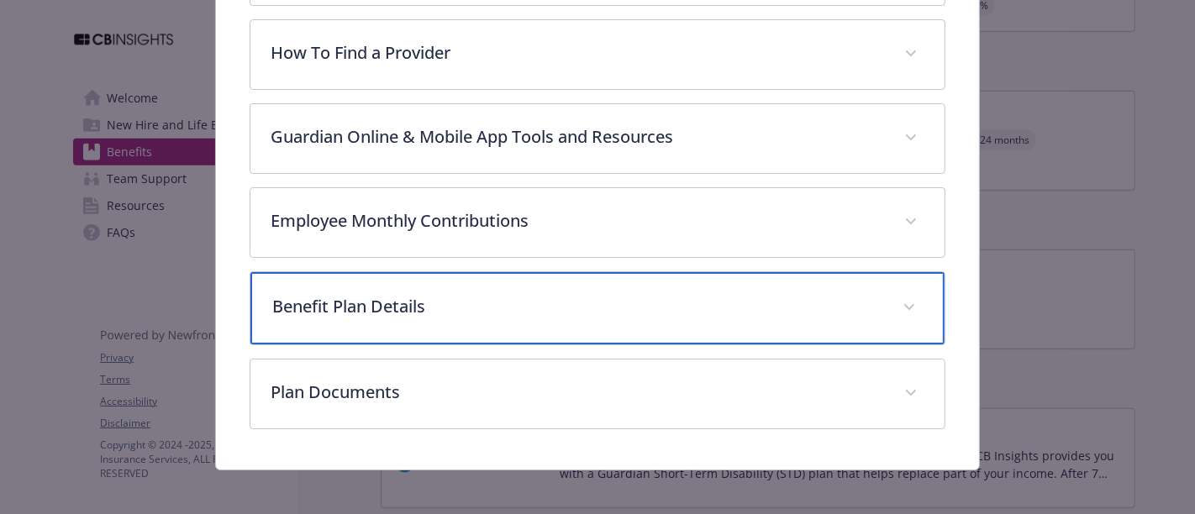
click at [353, 296] on p "Benefit Plan Details" at bounding box center [577, 306] width 610 height 25
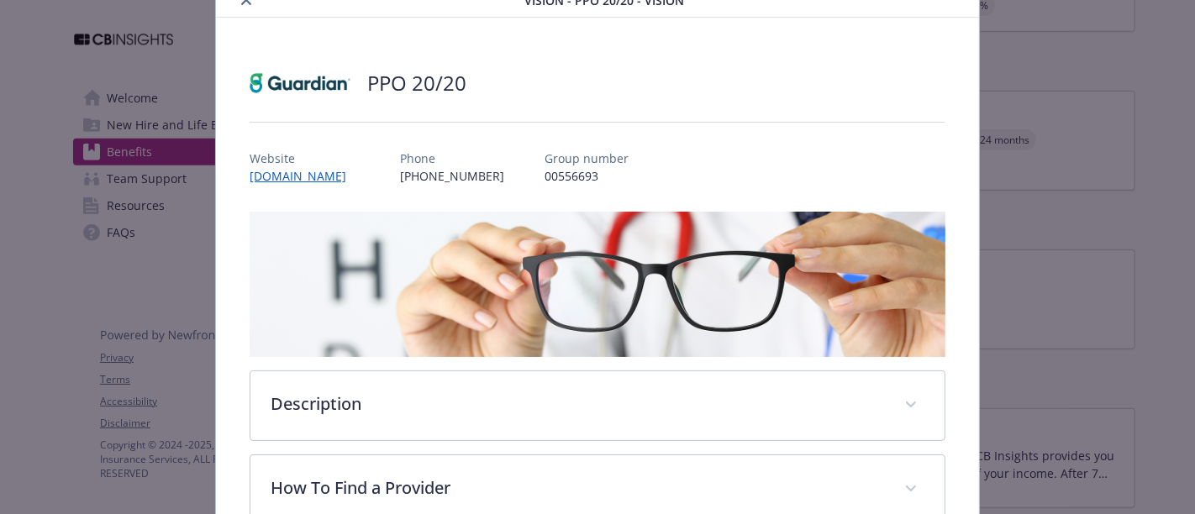
scroll to position [0, 0]
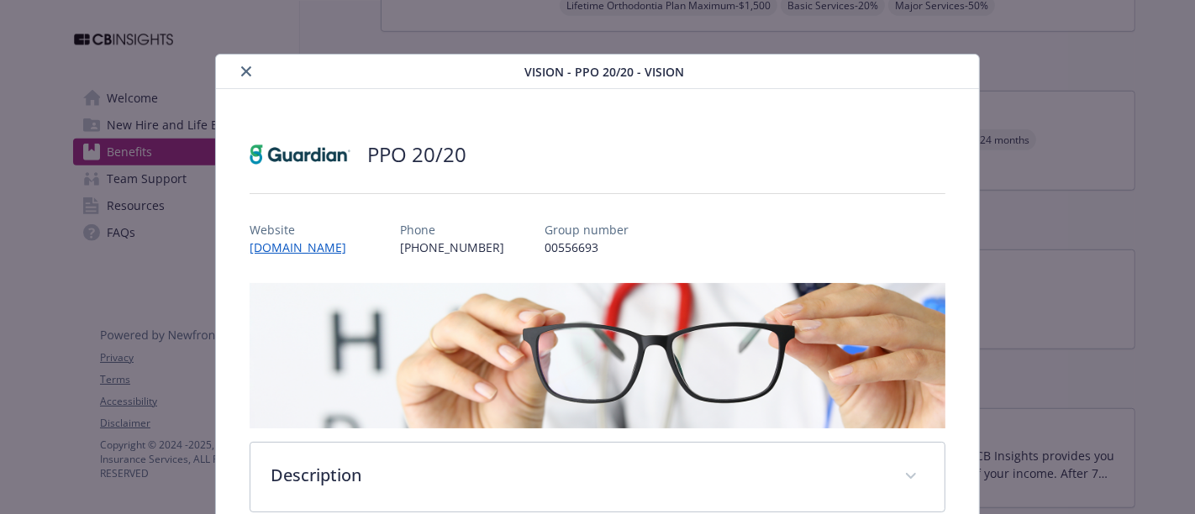
click at [236, 73] on button "close" at bounding box center [246, 71] width 20 height 20
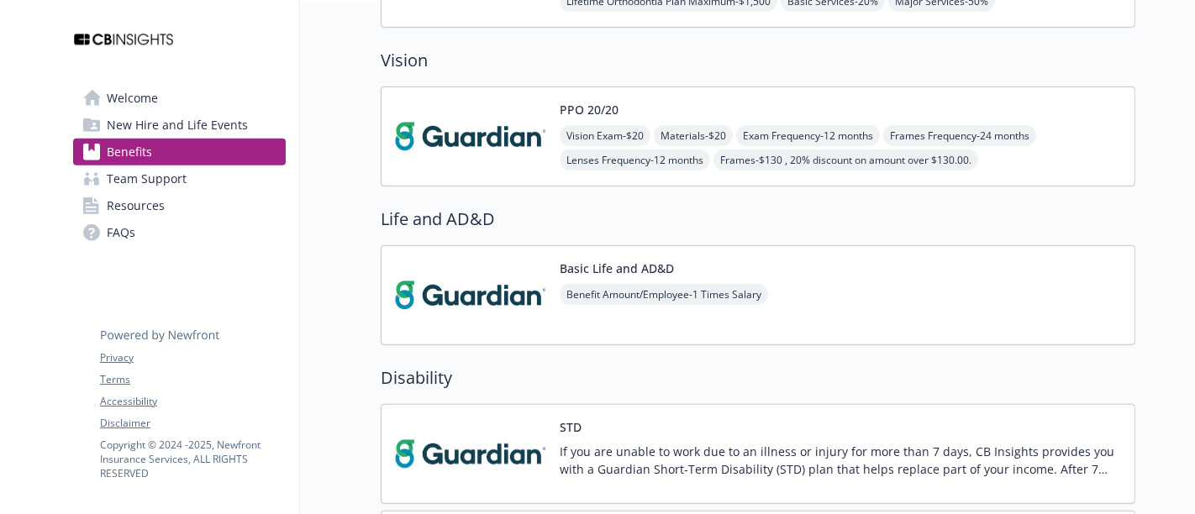
scroll to position [797, 0]
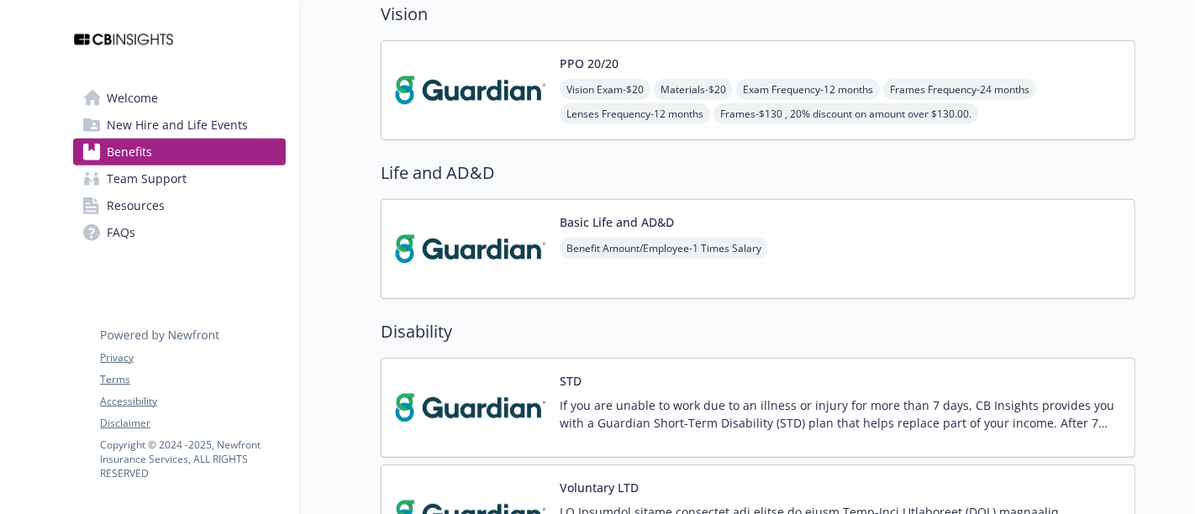
click at [491, 241] on img at bounding box center [470, 248] width 151 height 71
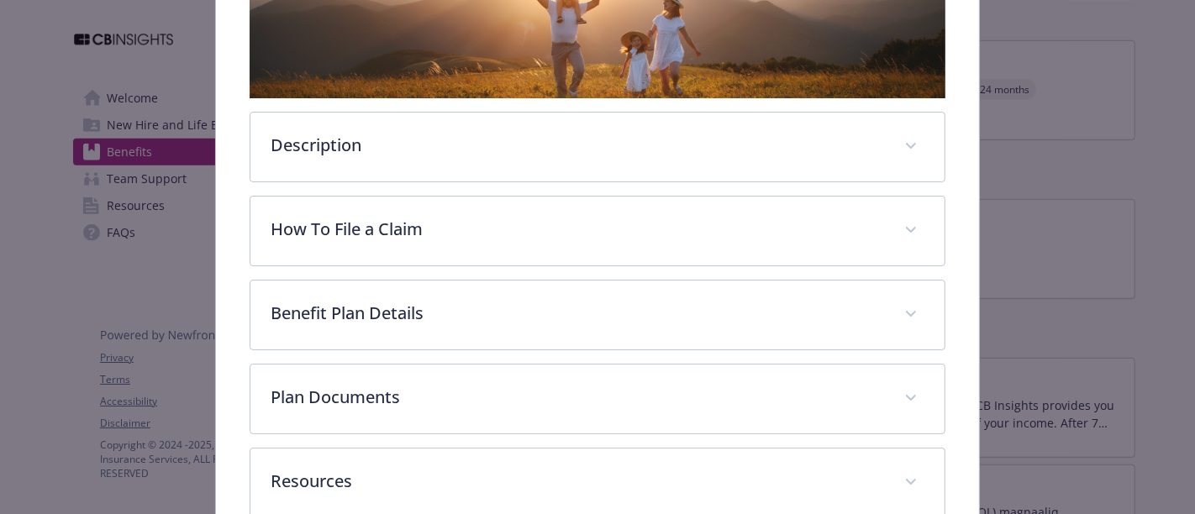
scroll to position [423, 0]
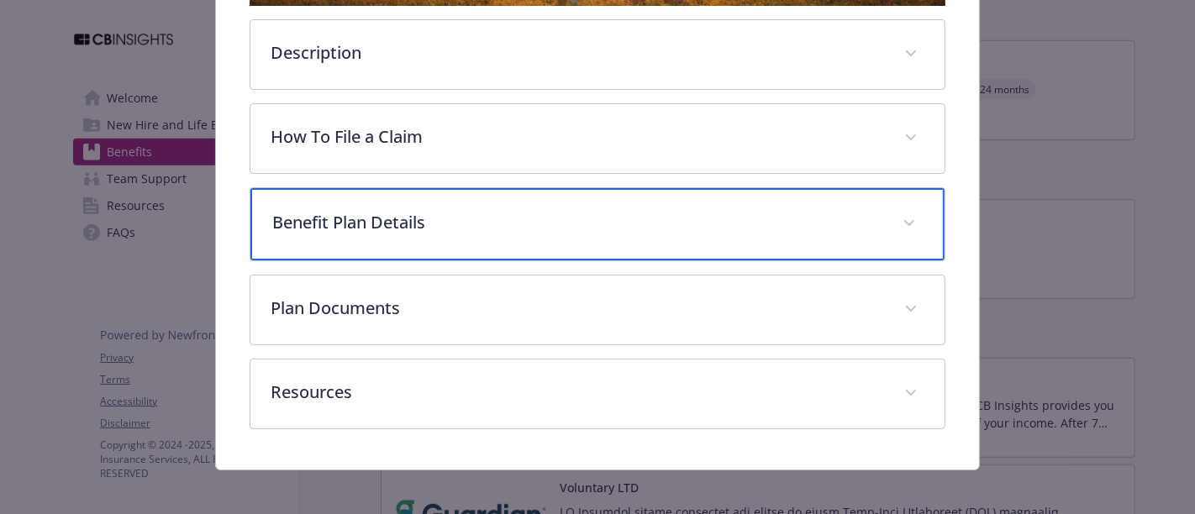
click at [376, 231] on div "Benefit Plan Details" at bounding box center [597, 224] width 694 height 72
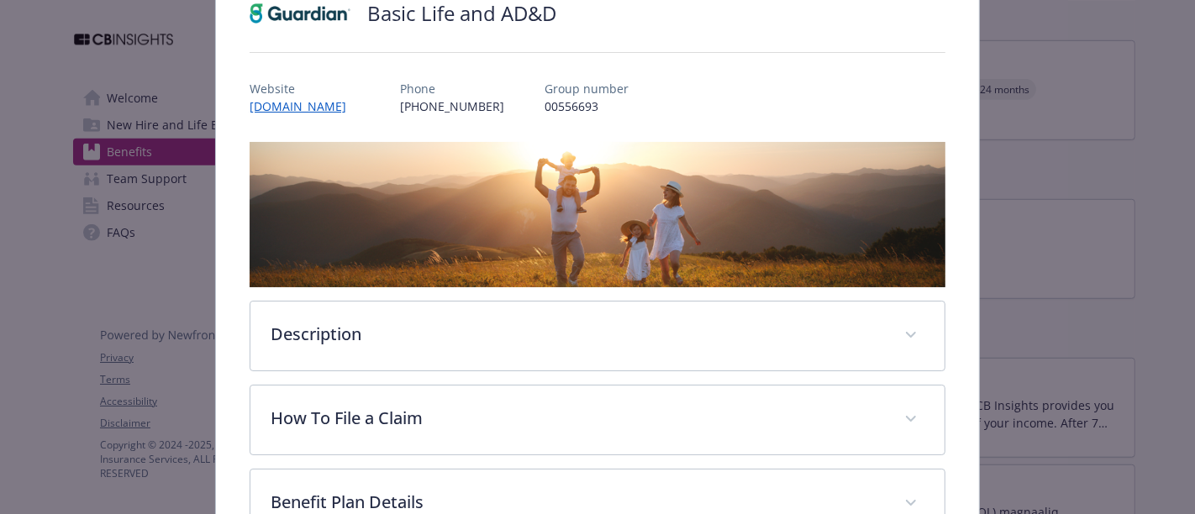
scroll to position [0, 0]
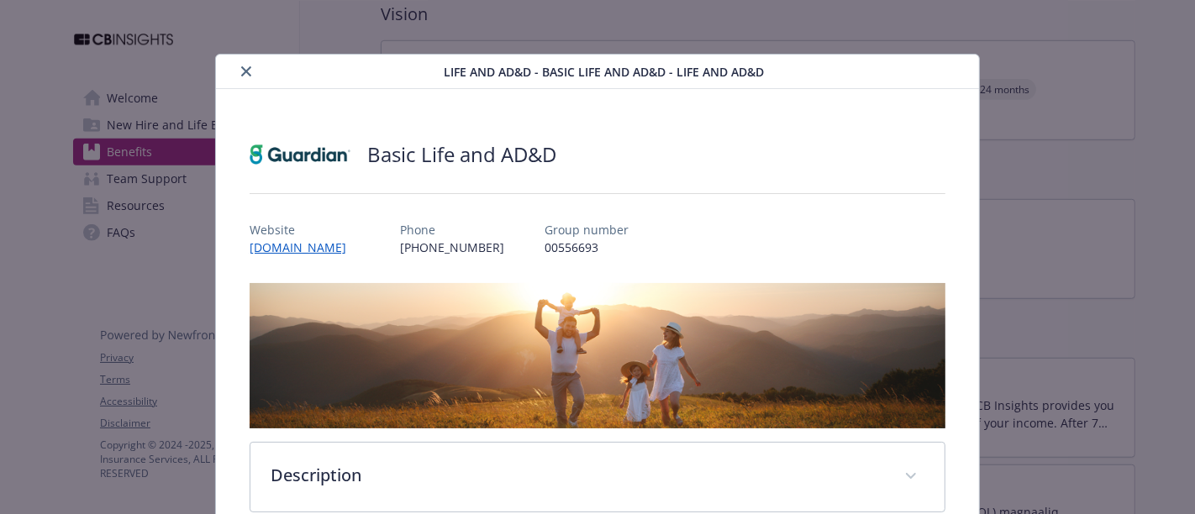
click at [247, 70] on icon "close" at bounding box center [246, 71] width 10 height 10
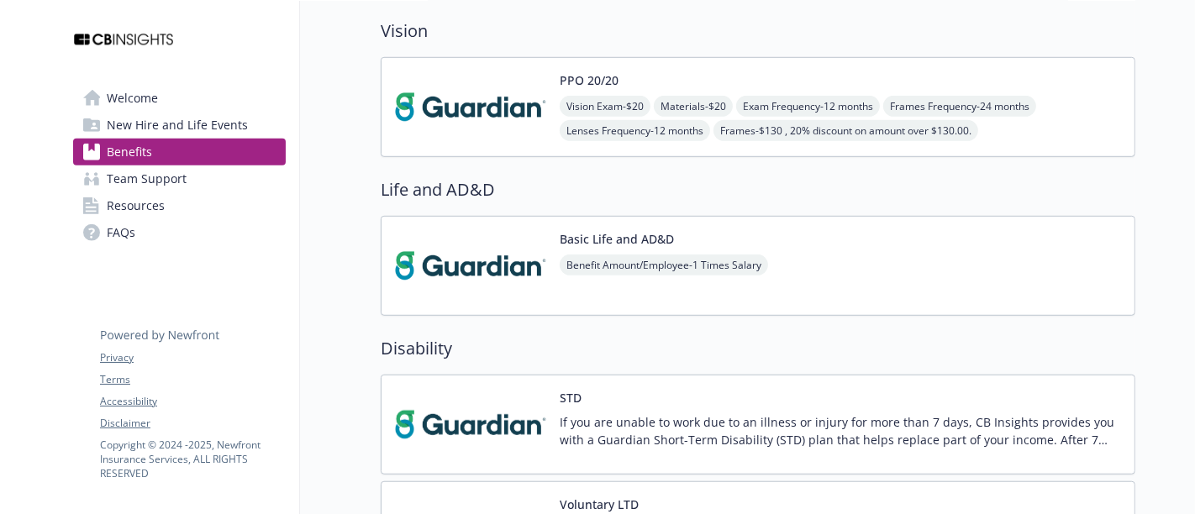
scroll to position [890, 0]
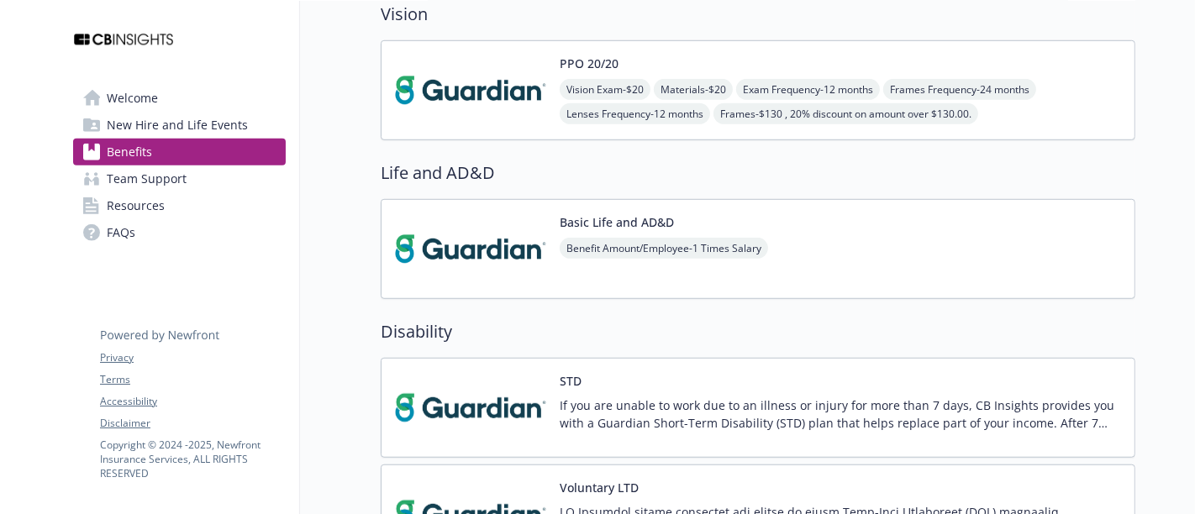
click at [458, 259] on img at bounding box center [470, 248] width 151 height 71
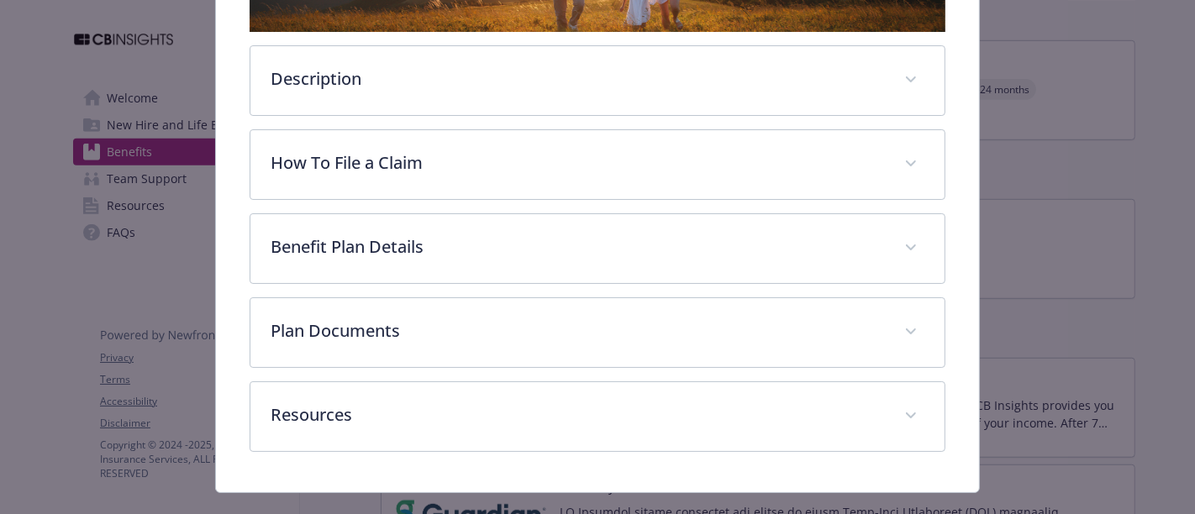
scroll to position [423, 0]
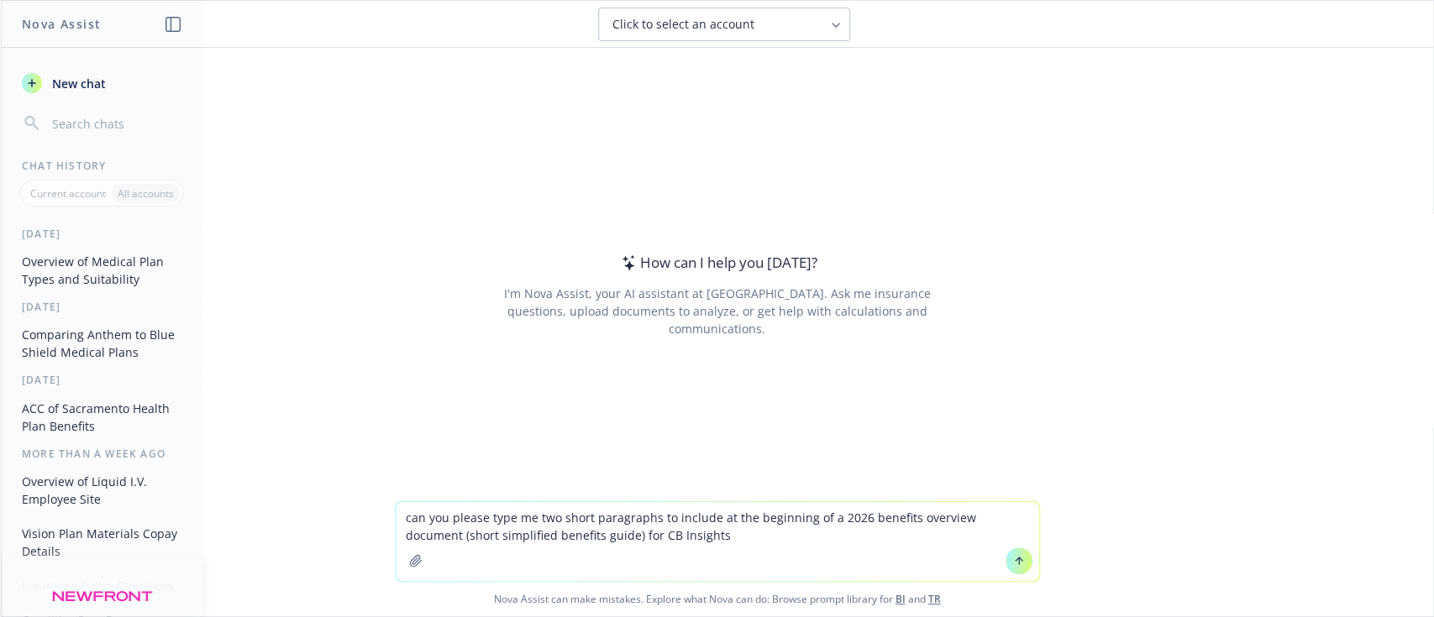
type textarea "can you please type me two short paragraphs to include at the beginning of a 20…"
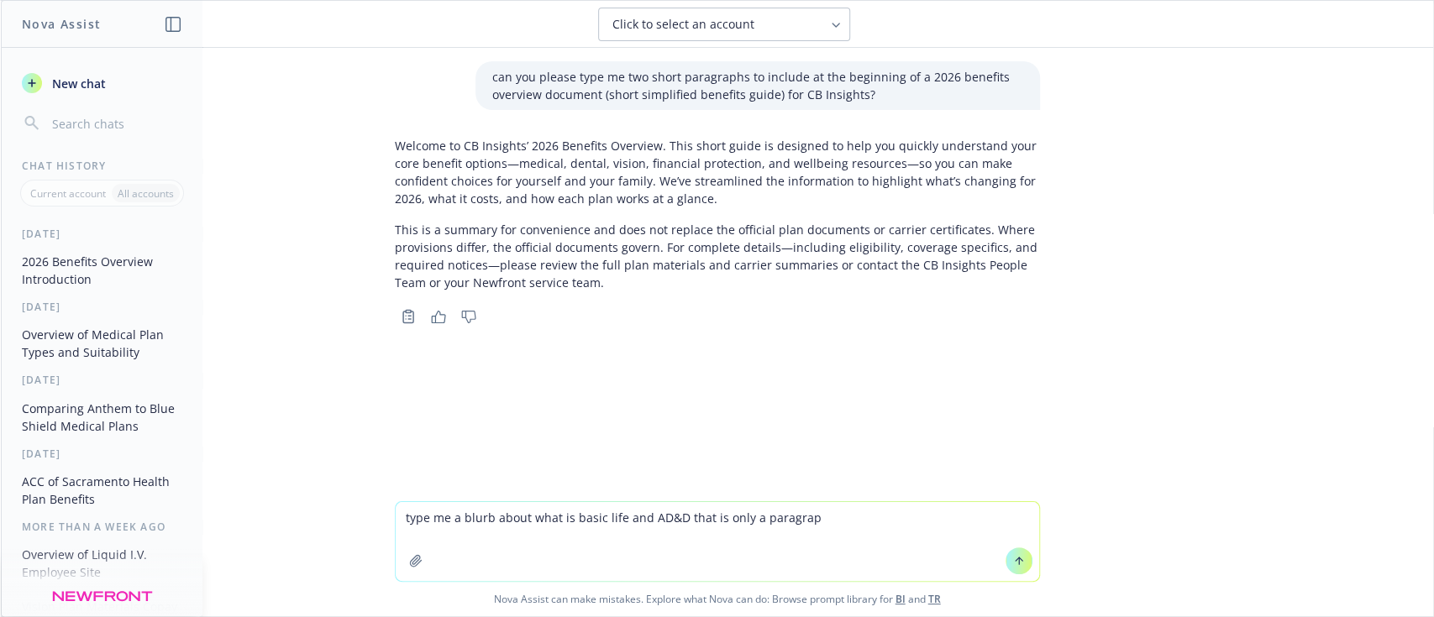
type textarea "type me a blurb about what is basic life and AD&D that is only a paragraph"
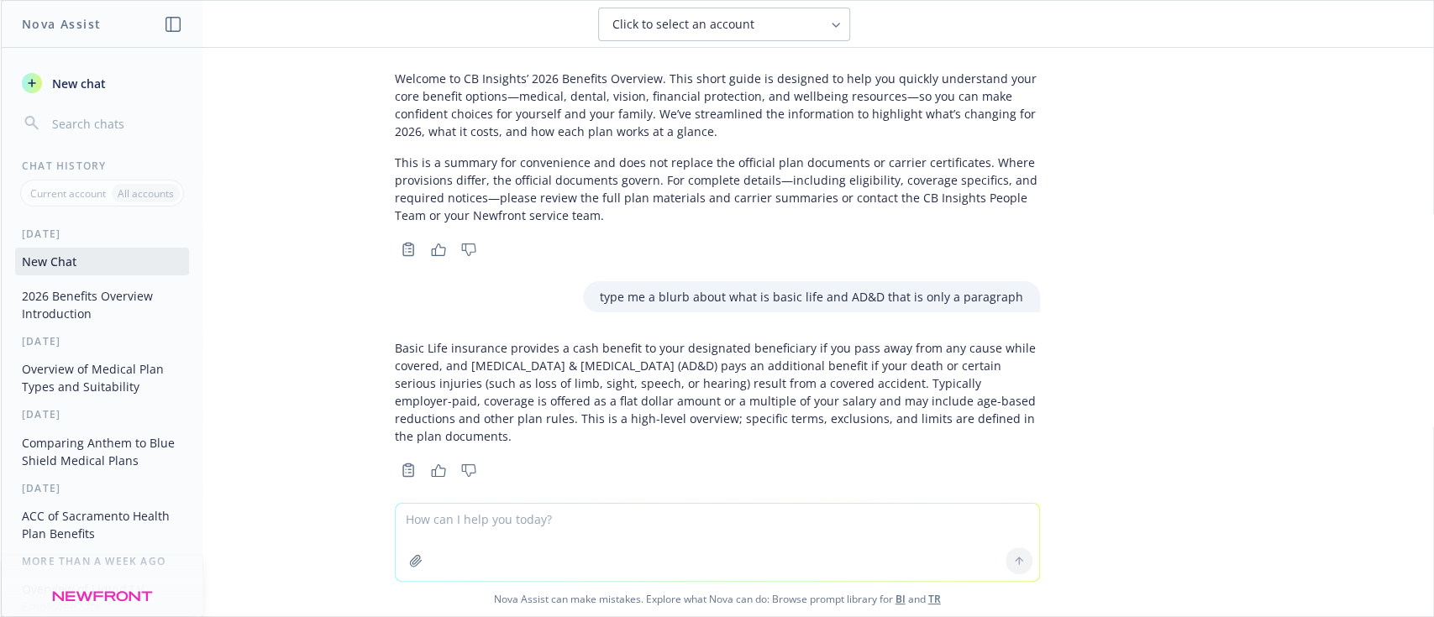
scroll to position [68, 0]
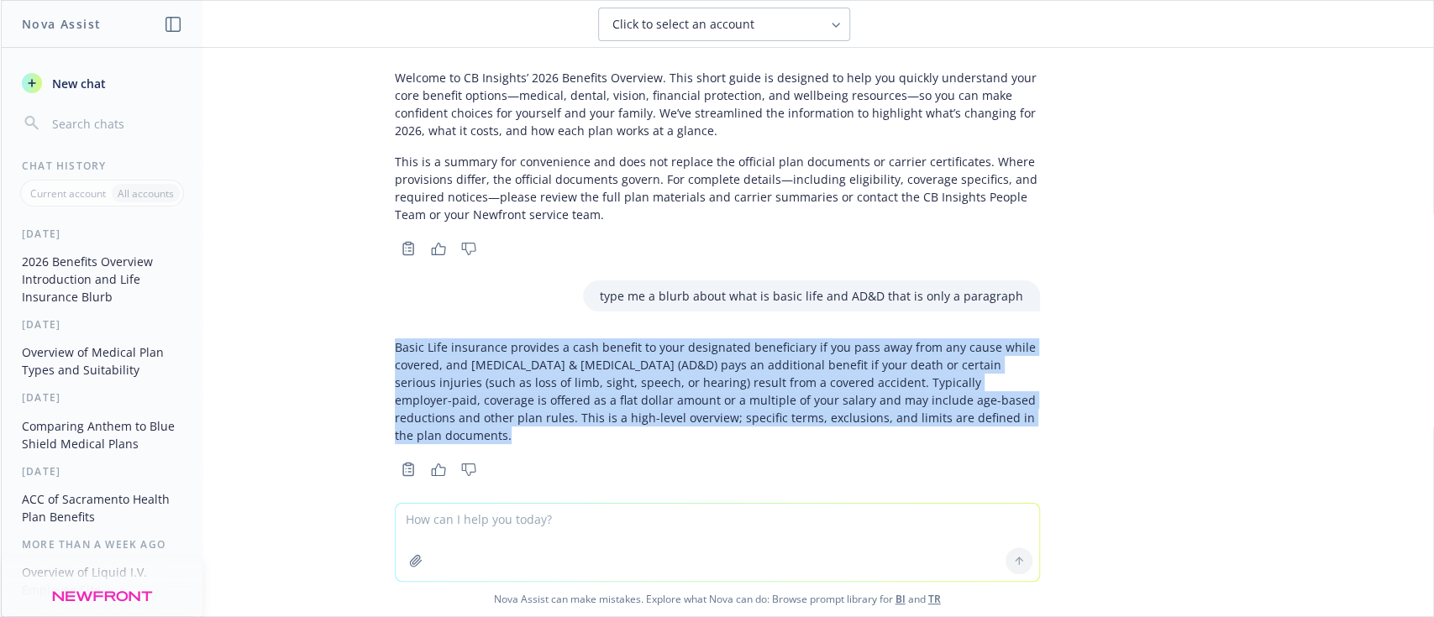
drag, startPoint x: 1018, startPoint y: 412, endPoint x: 364, endPoint y: 344, distance: 658.0
click at [381, 344] on div "Basic Life insurance provides a cash benefit to your designated beneficiary if …" at bounding box center [717, 407] width 672 height 150
copy p "Basic Life insurance provides a cash benefit to your designated beneficiary if …"
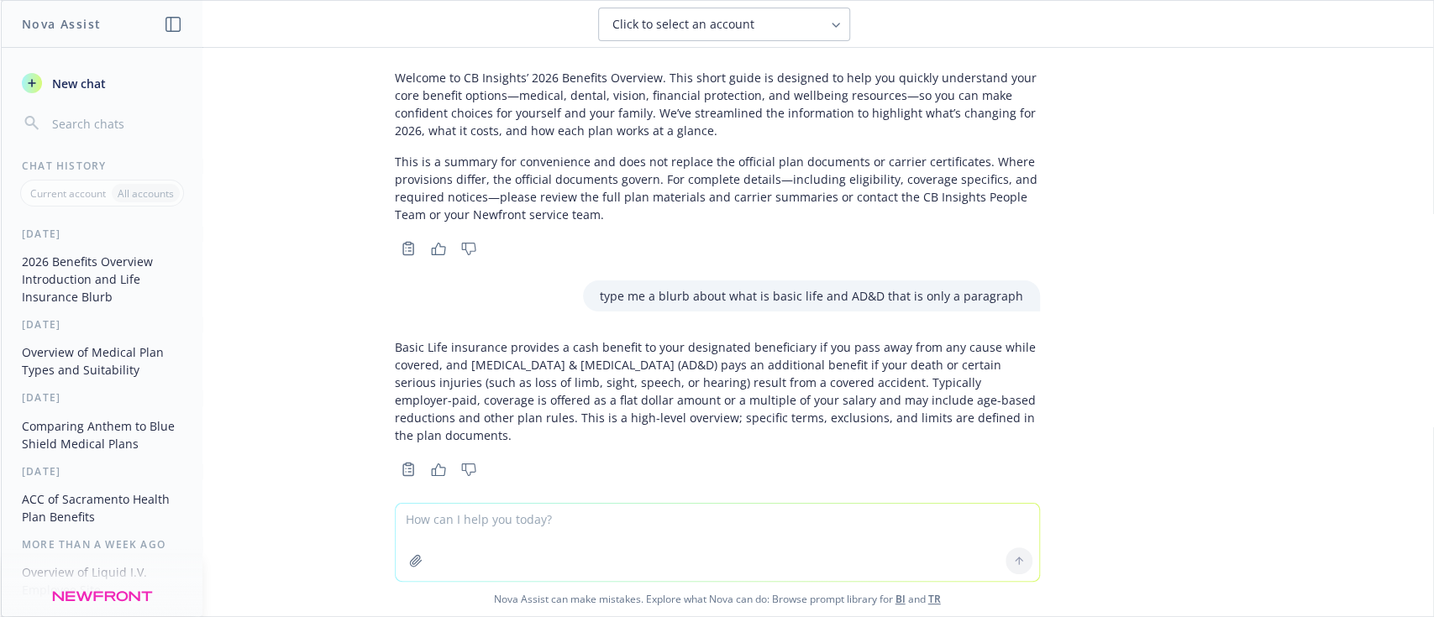
click at [675, 532] on textarea at bounding box center [718, 542] width 644 height 77
type textarea "same thing for STD and LTD"
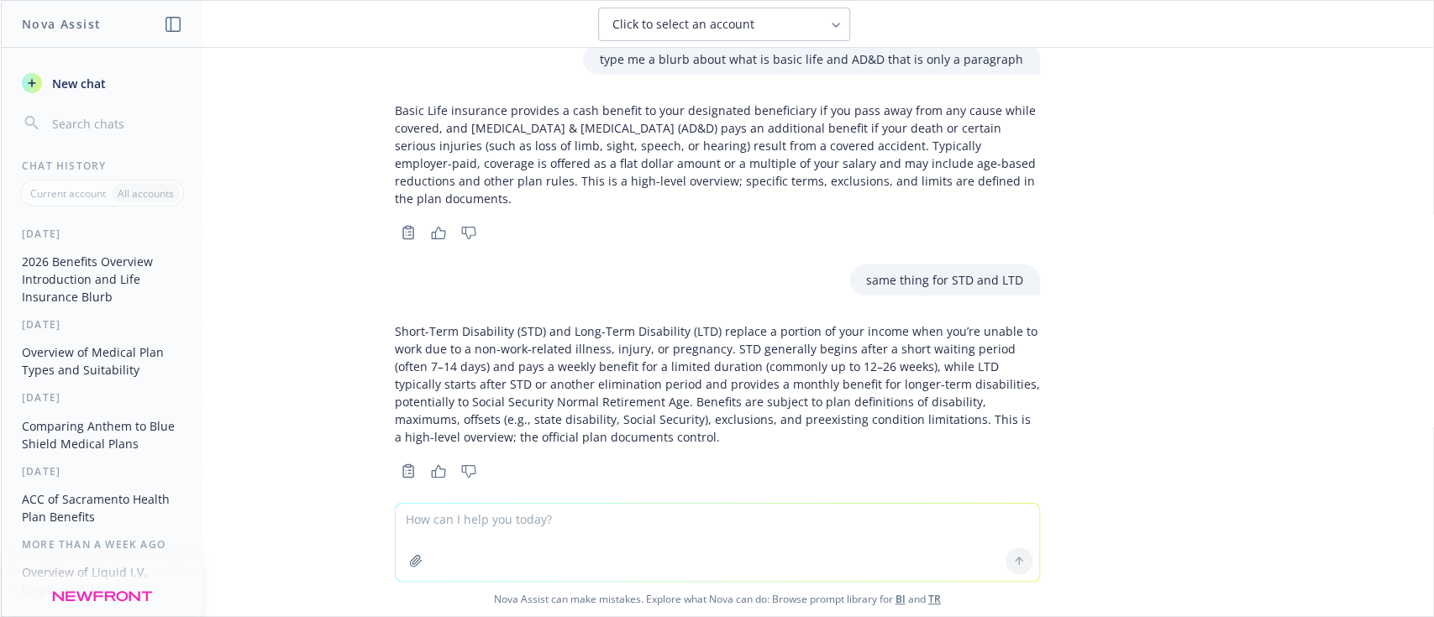
scroll to position [307, 0]
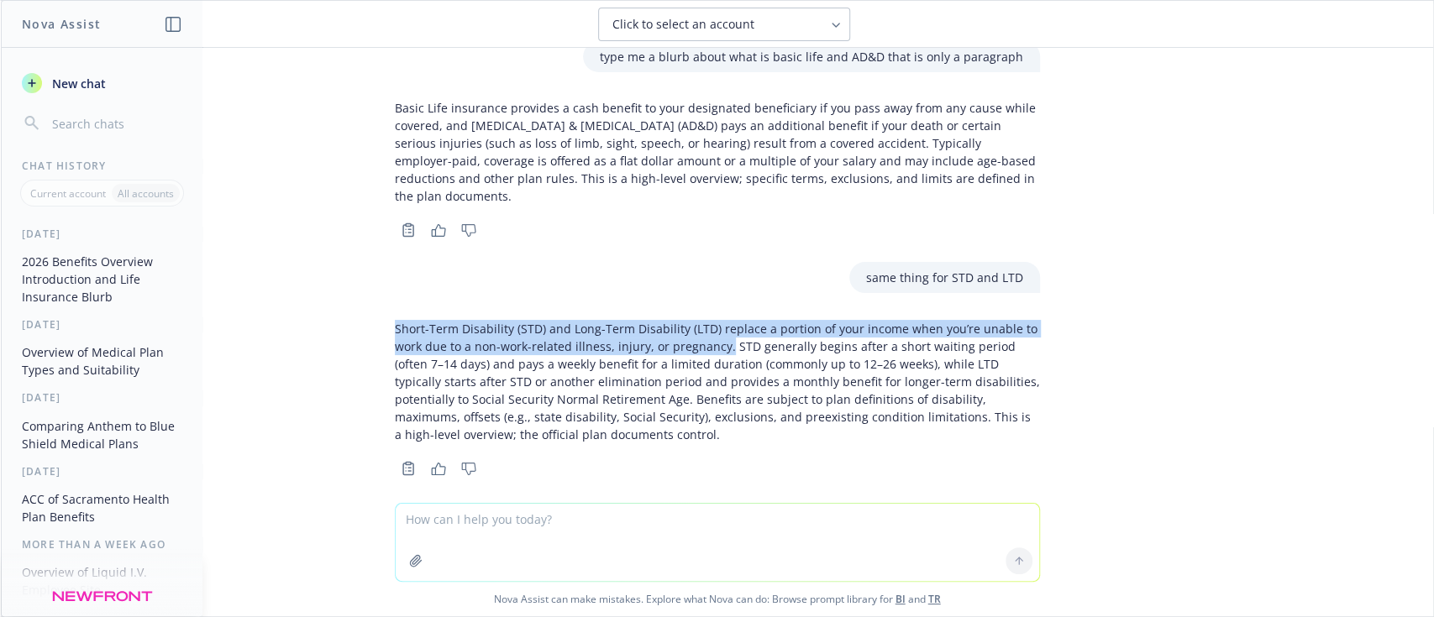
drag, startPoint x: 374, startPoint y: 306, endPoint x: 705, endPoint y: 323, distance: 331.5
click at [705, 323] on div "Short-Term Disability (STD) and Long-Term Disability (LTD) replace a portion of…" at bounding box center [717, 396] width 672 height 167
copy p "Short-Term Disability (STD) and Long-Term Disability (LTD) replace a portion of…"
click at [597, 313] on div "Short-Term Disability (STD) and Long-Term Disability (LTD) replace a portion of…" at bounding box center [717, 381] width 645 height 137
drag, startPoint x: 375, startPoint y: 309, endPoint x: 705, endPoint y: 323, distance: 330.4
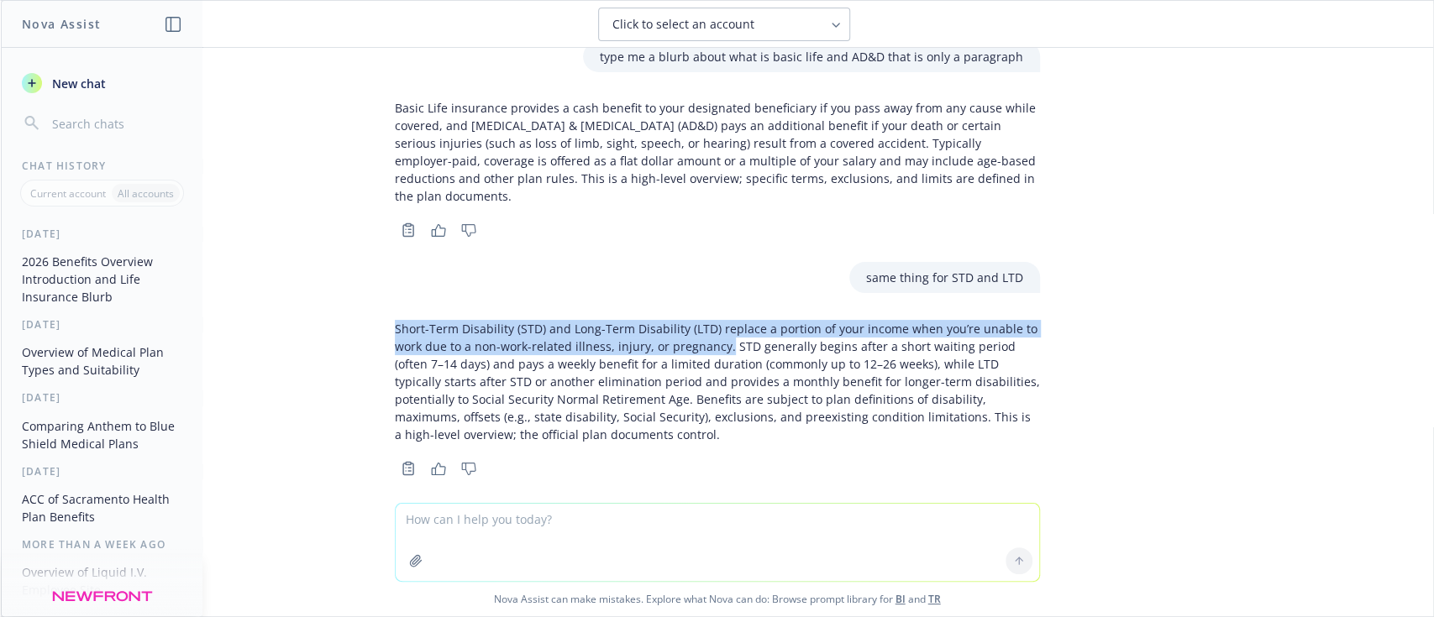
click at [705, 323] on div "Short-Term Disability (STD) and Long-Term Disability (LTD) replace a portion of…" at bounding box center [717, 396] width 672 height 167
copy p "Short-Term Disability (STD) and Long-Term Disability (LTD) replace a portion of…"
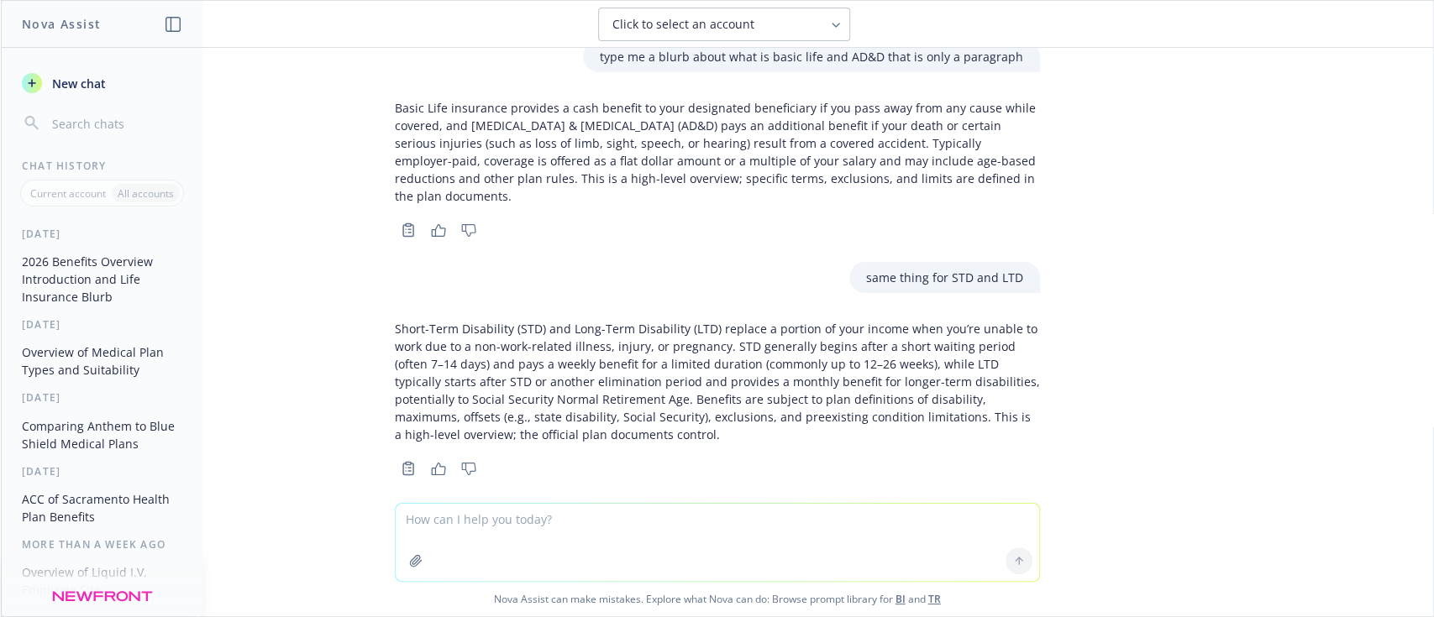
click at [1295, 403] on div "can you please type me two short paragraphs to include at the beginning of a 20…" at bounding box center [717, 275] width 1432 height 455
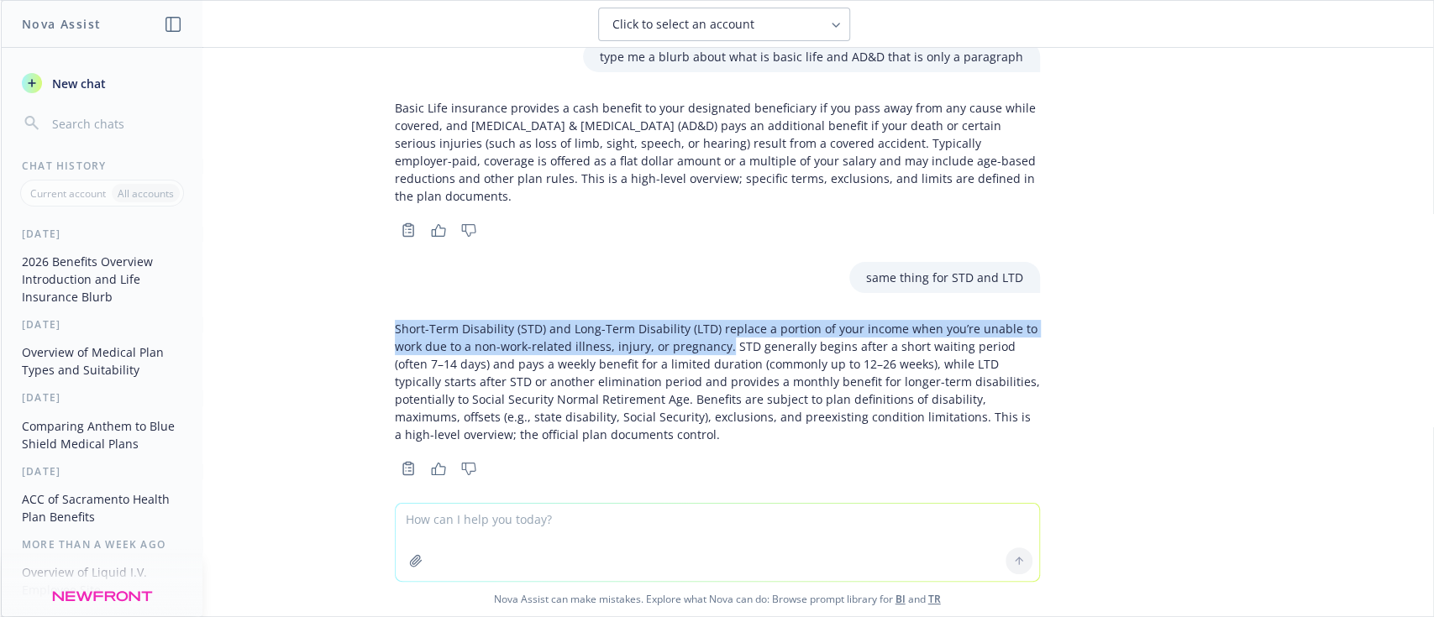
drag, startPoint x: 378, startPoint y: 313, endPoint x: 706, endPoint y: 323, distance: 327.8
click at [706, 323] on p "Short-Term Disability (STD) and Long-Term Disability (LTD) replace a portion of…" at bounding box center [717, 381] width 645 height 123
copy p "Short-Term Disability (STD) and Long-Term Disability (LTD) replace a portion of…"
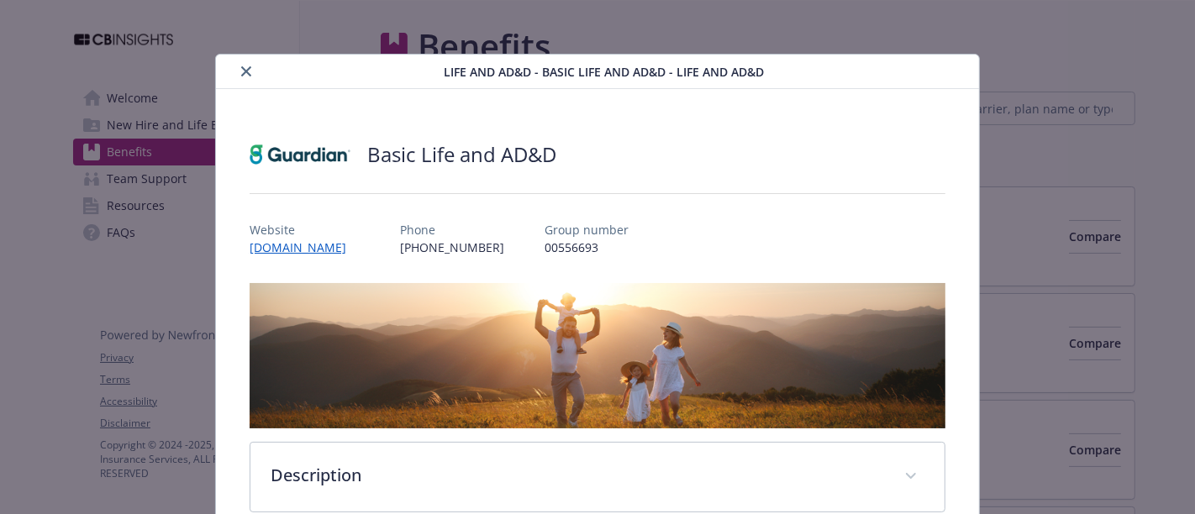
scroll to position [423, 0]
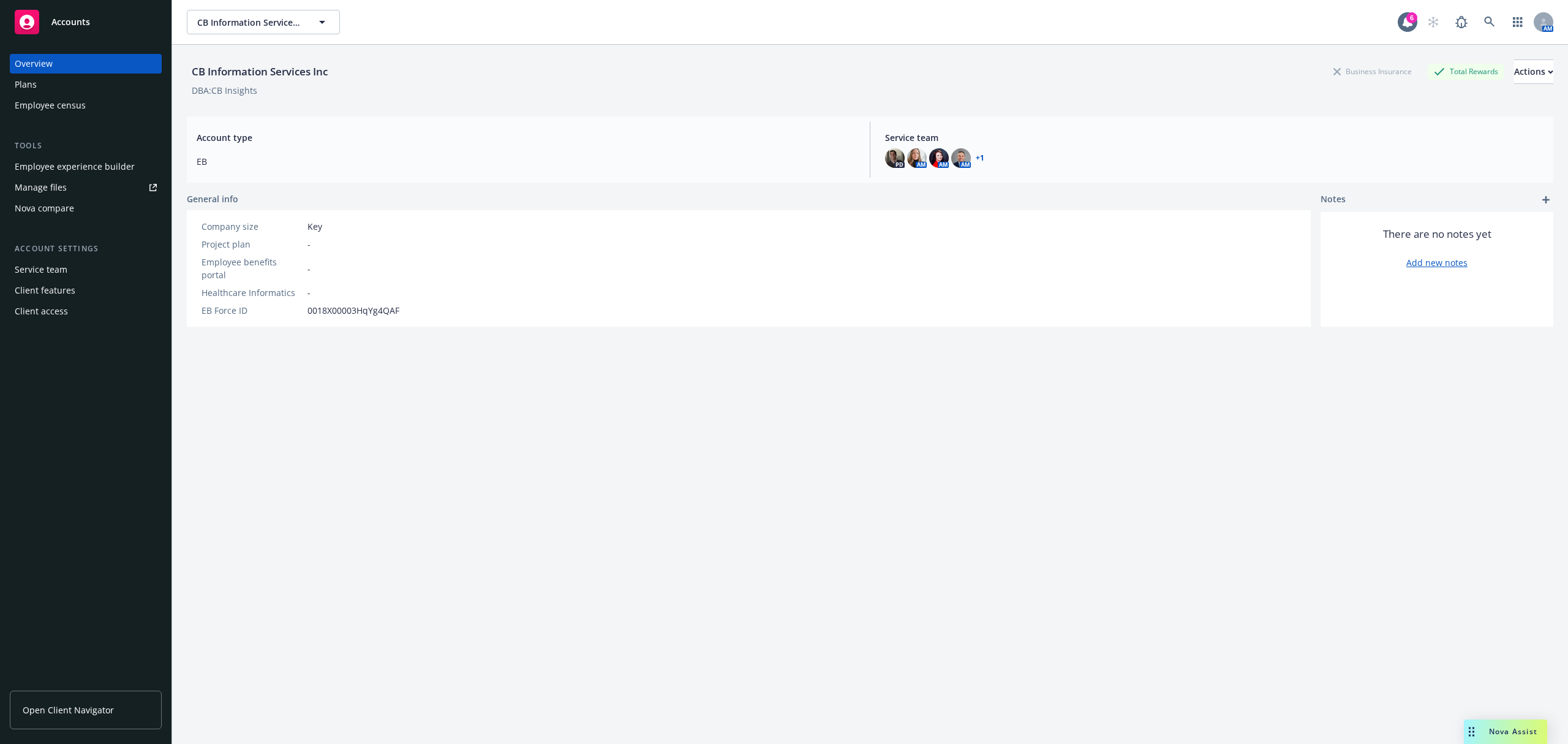
click at [44, 171] on div "Employee experience builder" at bounding box center [74, 166] width 120 height 20
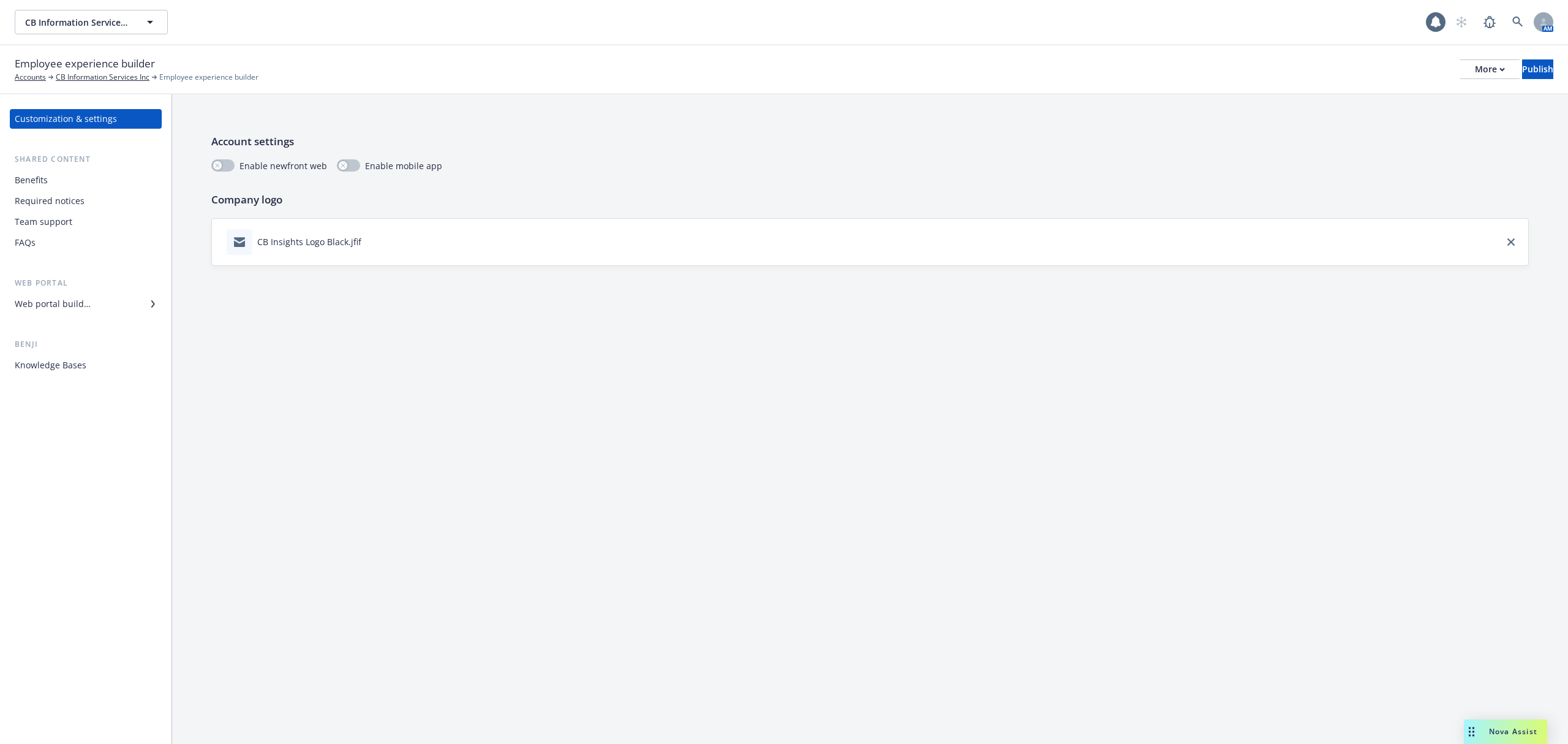
click at [69, 309] on div "Web portal builder" at bounding box center [52, 303] width 76 height 20
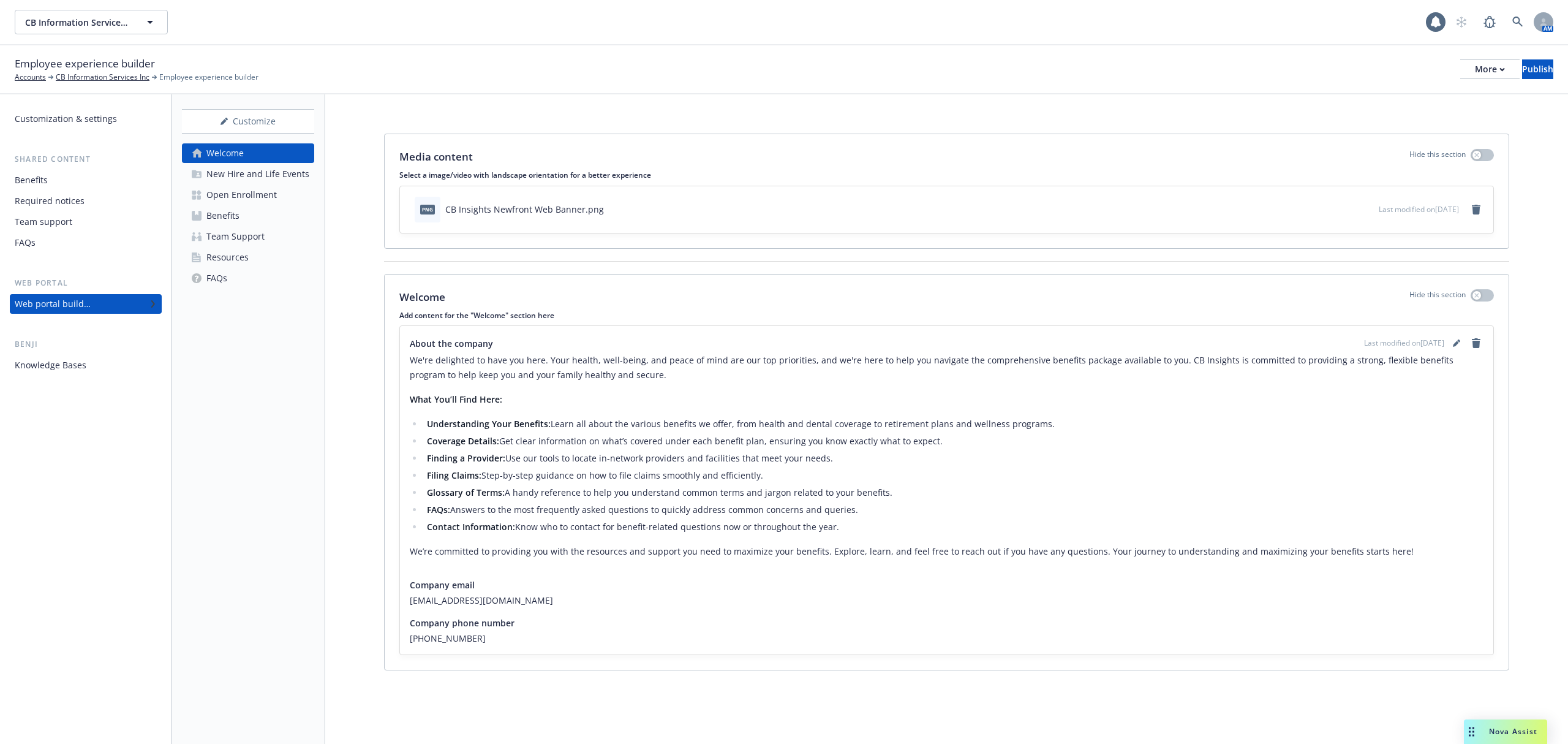
click at [248, 214] on link "Benefits" at bounding box center [248, 215] width 132 height 20
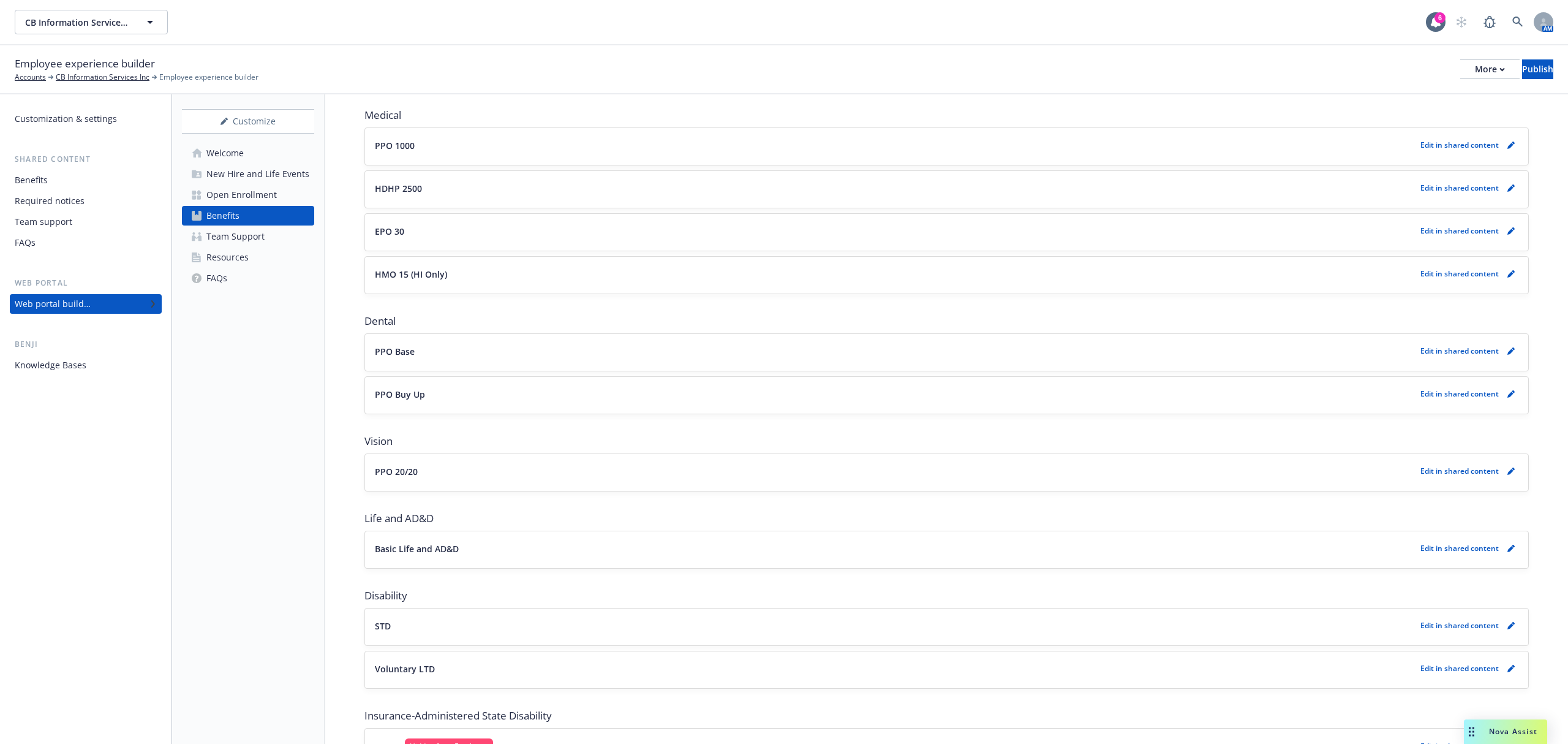
scroll to position [163, 0]
